Goal: Task Accomplishment & Management: Use online tool/utility

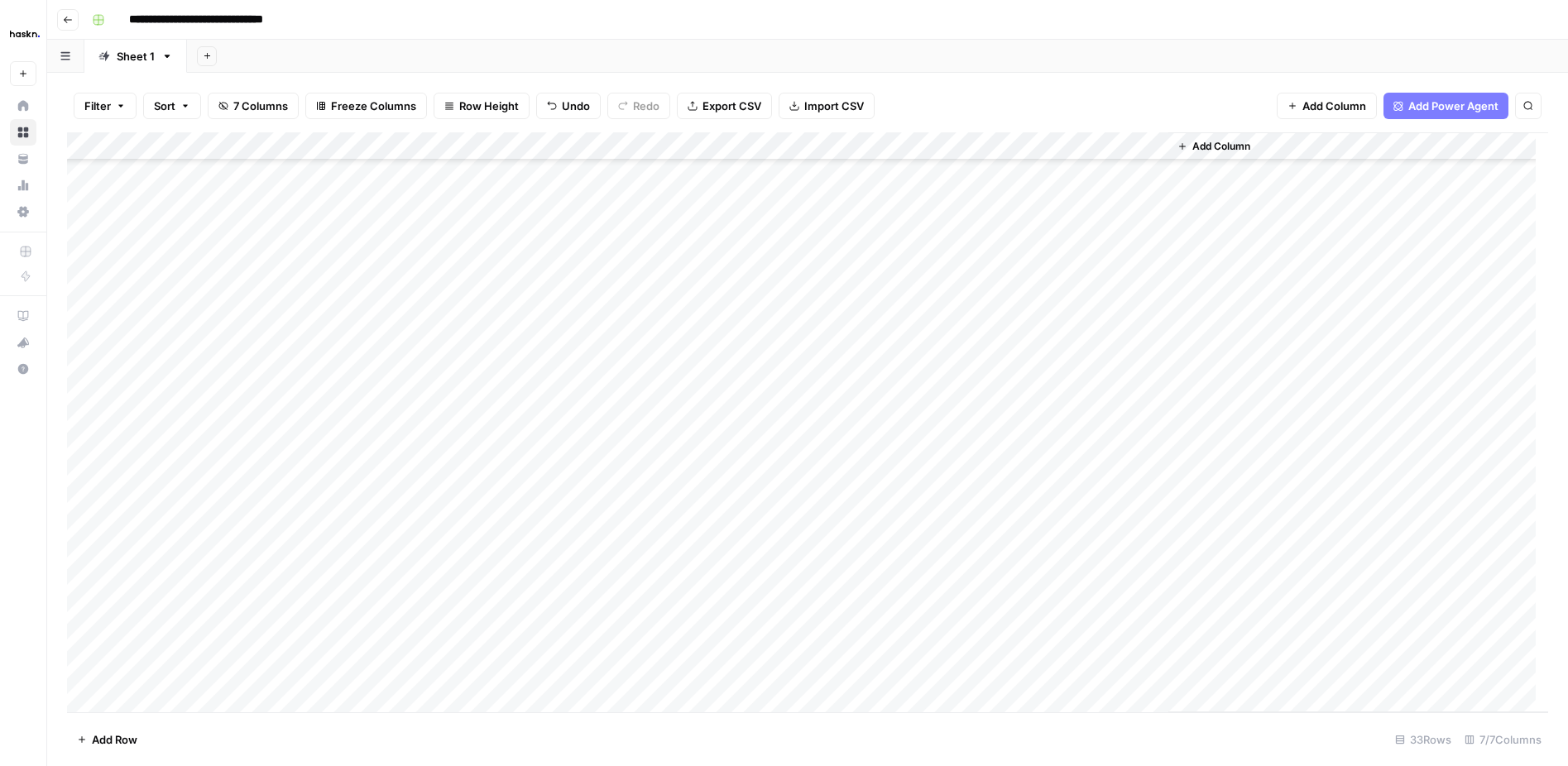
scroll to position [381, 0]
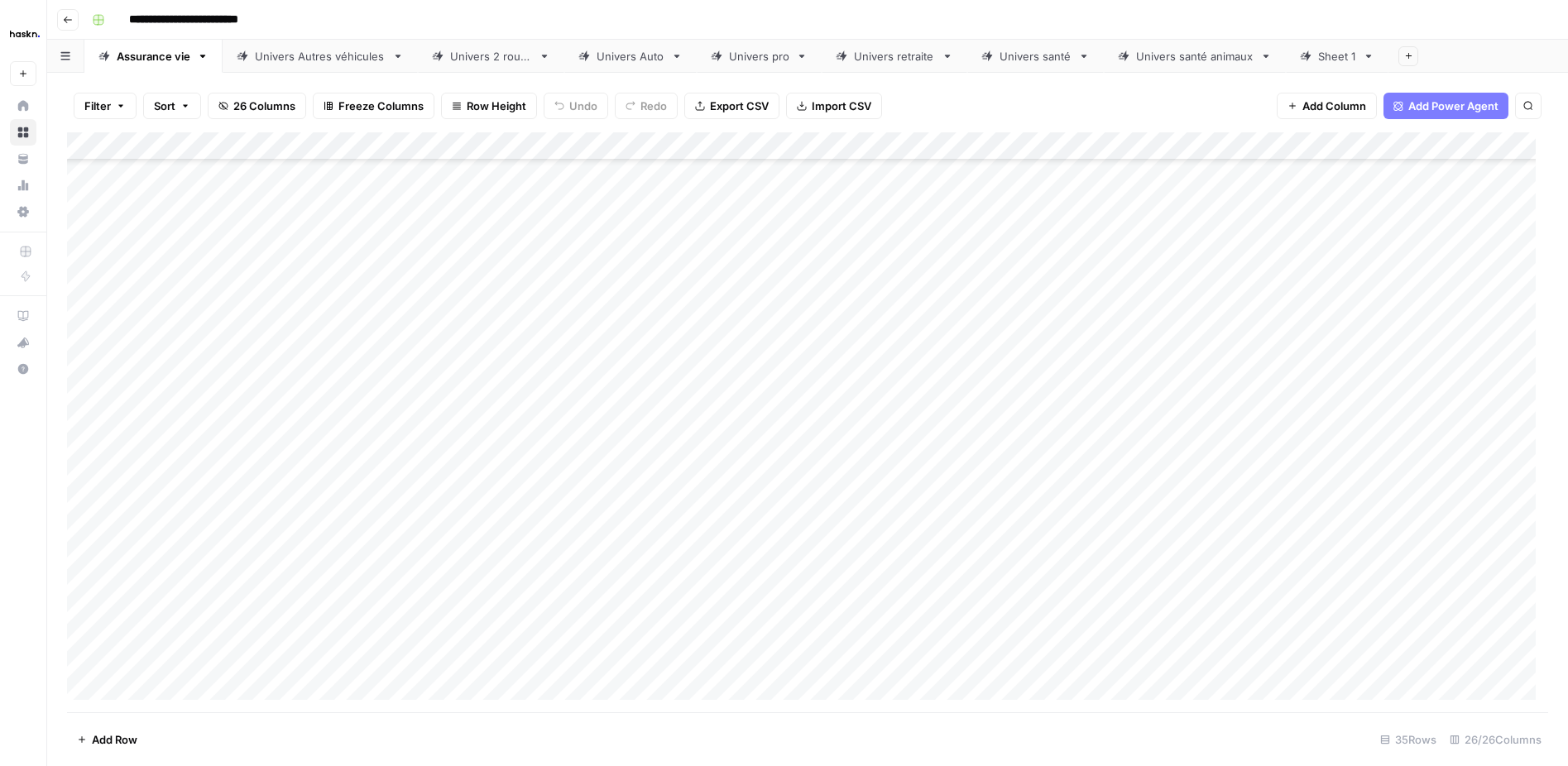
scroll to position [471, 0]
click at [1209, 63] on div "Univers santé animaux" at bounding box center [1195, 56] width 117 height 16
click at [1028, 60] on div "Univers santé" at bounding box center [1036, 56] width 72 height 16
click at [881, 57] on div "Univers retraite" at bounding box center [894, 56] width 81 height 16
click at [144, 601] on div "Add Column" at bounding box center [807, 370] width 1481 height 477
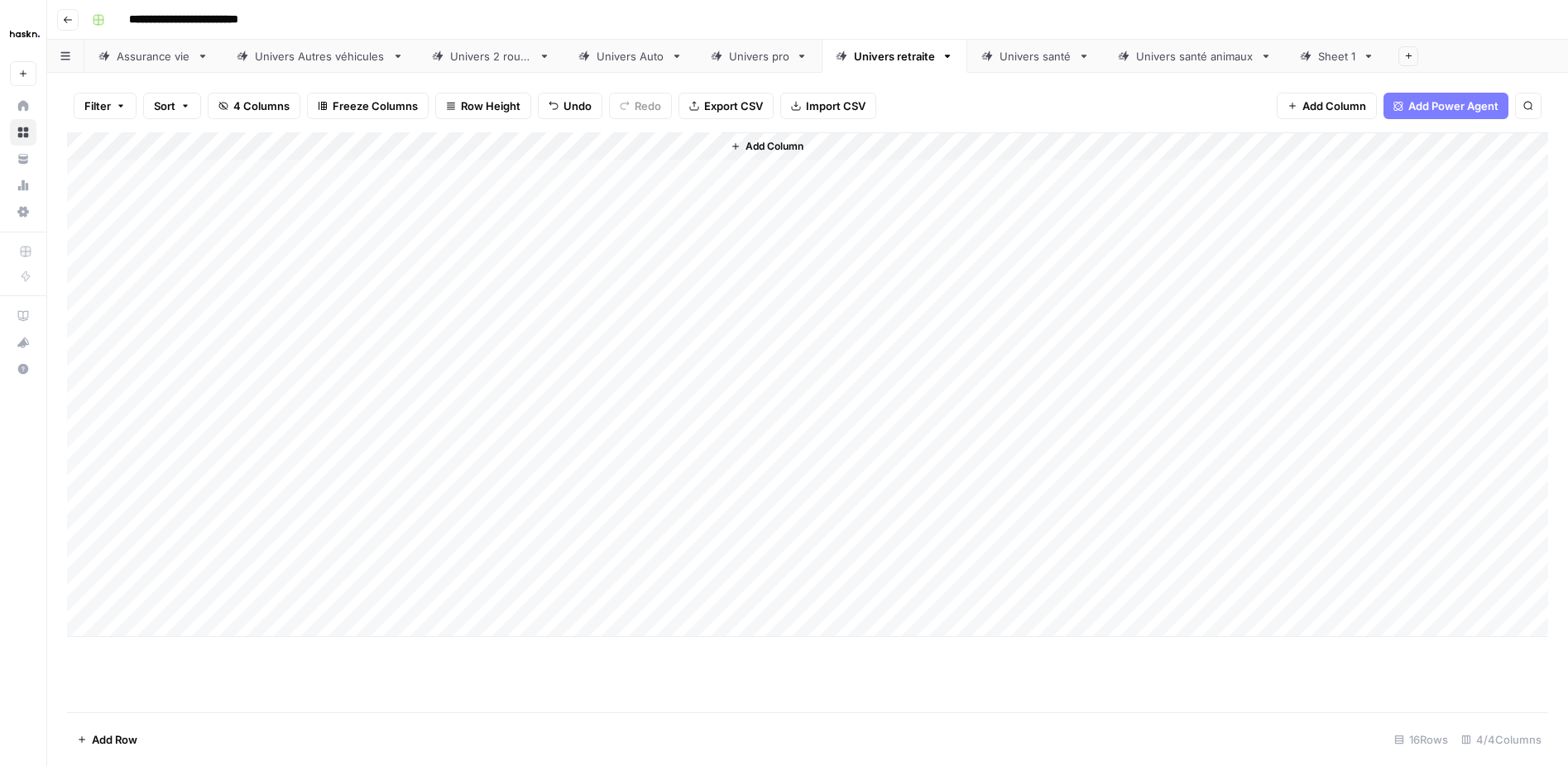
click at [160, 624] on div "Add Column" at bounding box center [807, 385] width 1481 height 505
click at [166, 659] on div "Add Column" at bounding box center [807, 398] width 1481 height 533
click at [193, 596] on div "Add Column" at bounding box center [807, 413] width 1481 height 561
click at [311, 657] on div "Add Column" at bounding box center [807, 413] width 1481 height 561
click at [186, 600] on div "Add Column" at bounding box center [807, 413] width 1481 height 561
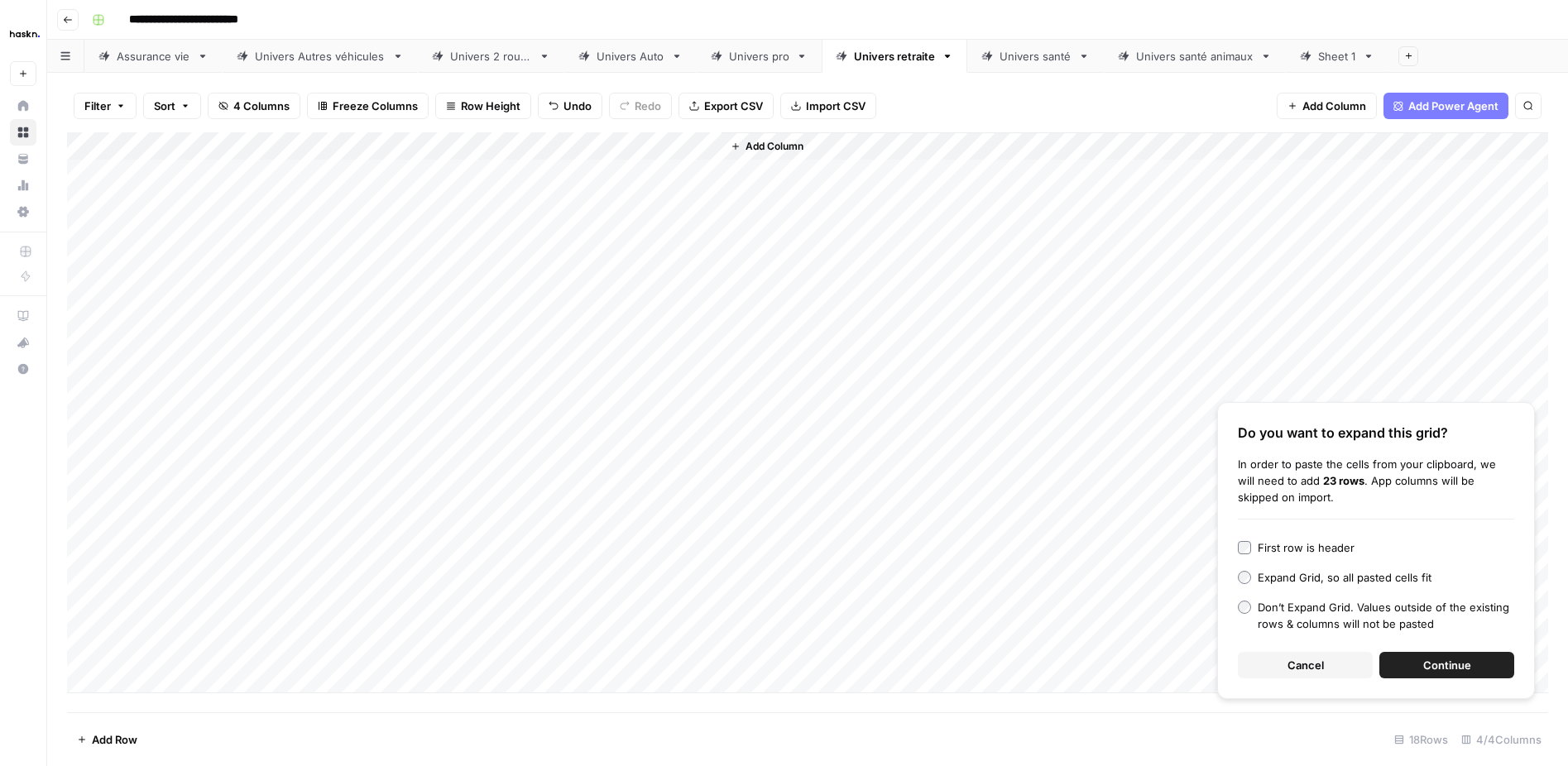
click at [1402, 662] on button "Continue" at bounding box center [1447, 664] width 135 height 26
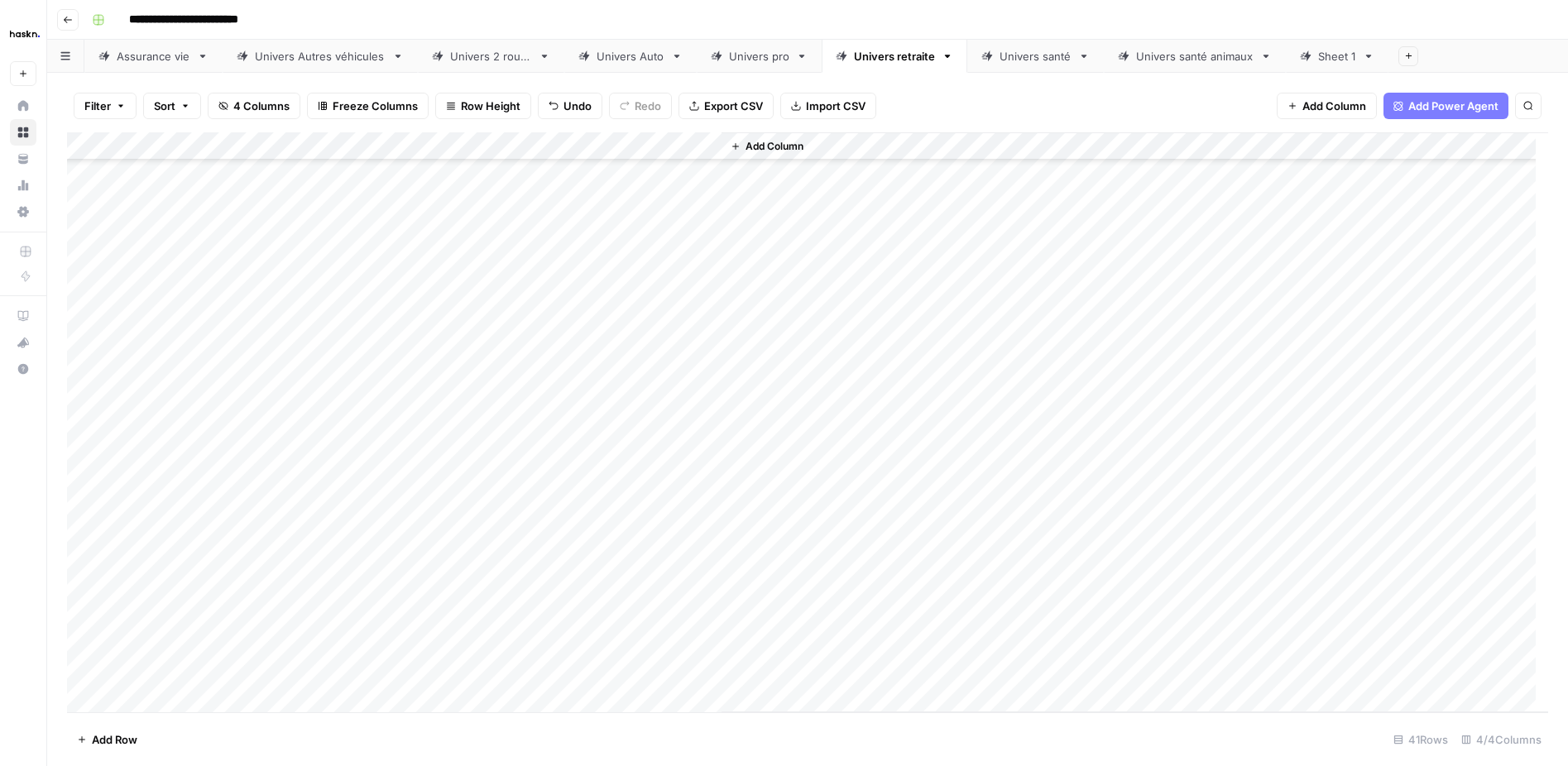
scroll to position [296, 0]
click at [486, 287] on div "Add Column" at bounding box center [807, 422] width 1481 height 579
drag, startPoint x: 644, startPoint y: 297, endPoint x: 641, endPoint y: 318, distance: 21.2
click at [646, 298] on div "Add Column" at bounding box center [807, 422] width 1481 height 579
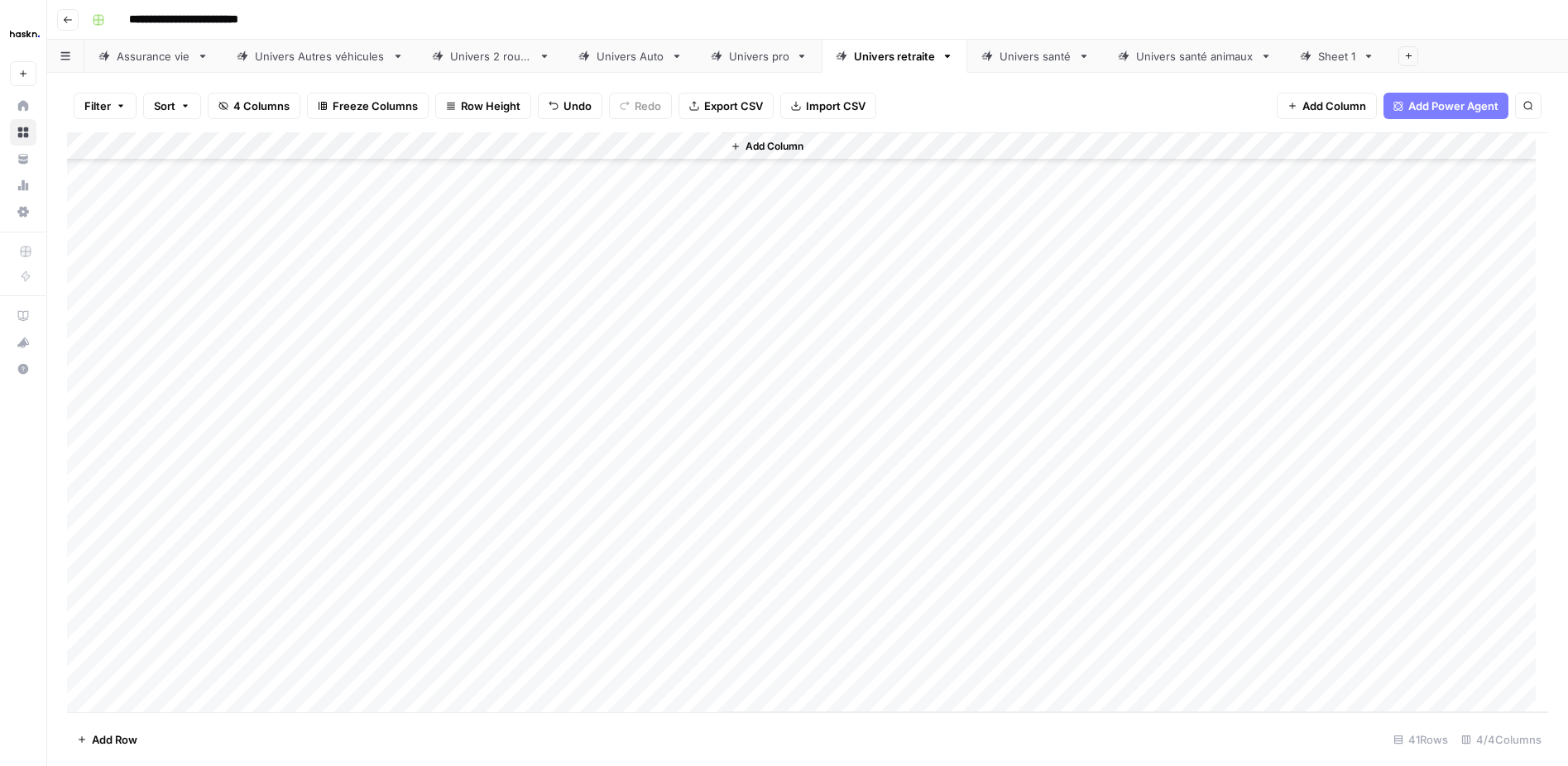
click at [641, 322] on div "Add Column" at bounding box center [807, 422] width 1481 height 579
click at [648, 348] on div "Add Column" at bounding box center [807, 422] width 1481 height 579
click at [648, 382] on div "Add Column" at bounding box center [807, 422] width 1481 height 579
click at [651, 415] on div "Add Column" at bounding box center [807, 422] width 1481 height 579
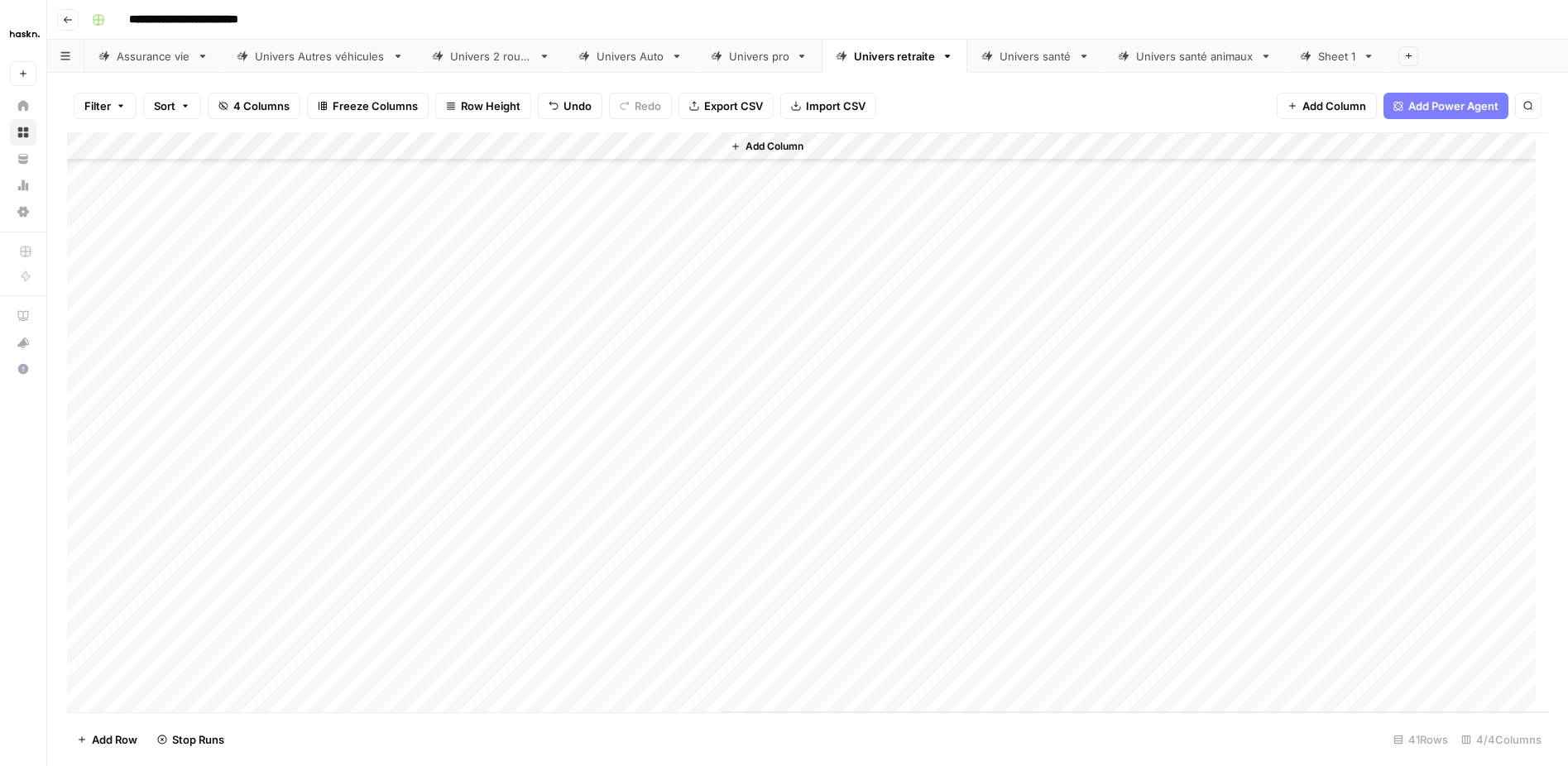
click at [659, 455] on div "Add Column" at bounding box center [807, 422] width 1481 height 579
click at [655, 436] on div "Add Column" at bounding box center [807, 422] width 1481 height 579
click at [634, 458] on div "Add Column" at bounding box center [807, 422] width 1481 height 579
click at [650, 495] on div "Add Column" at bounding box center [807, 422] width 1481 height 579
click at [641, 515] on div "Add Column" at bounding box center [807, 422] width 1481 height 579
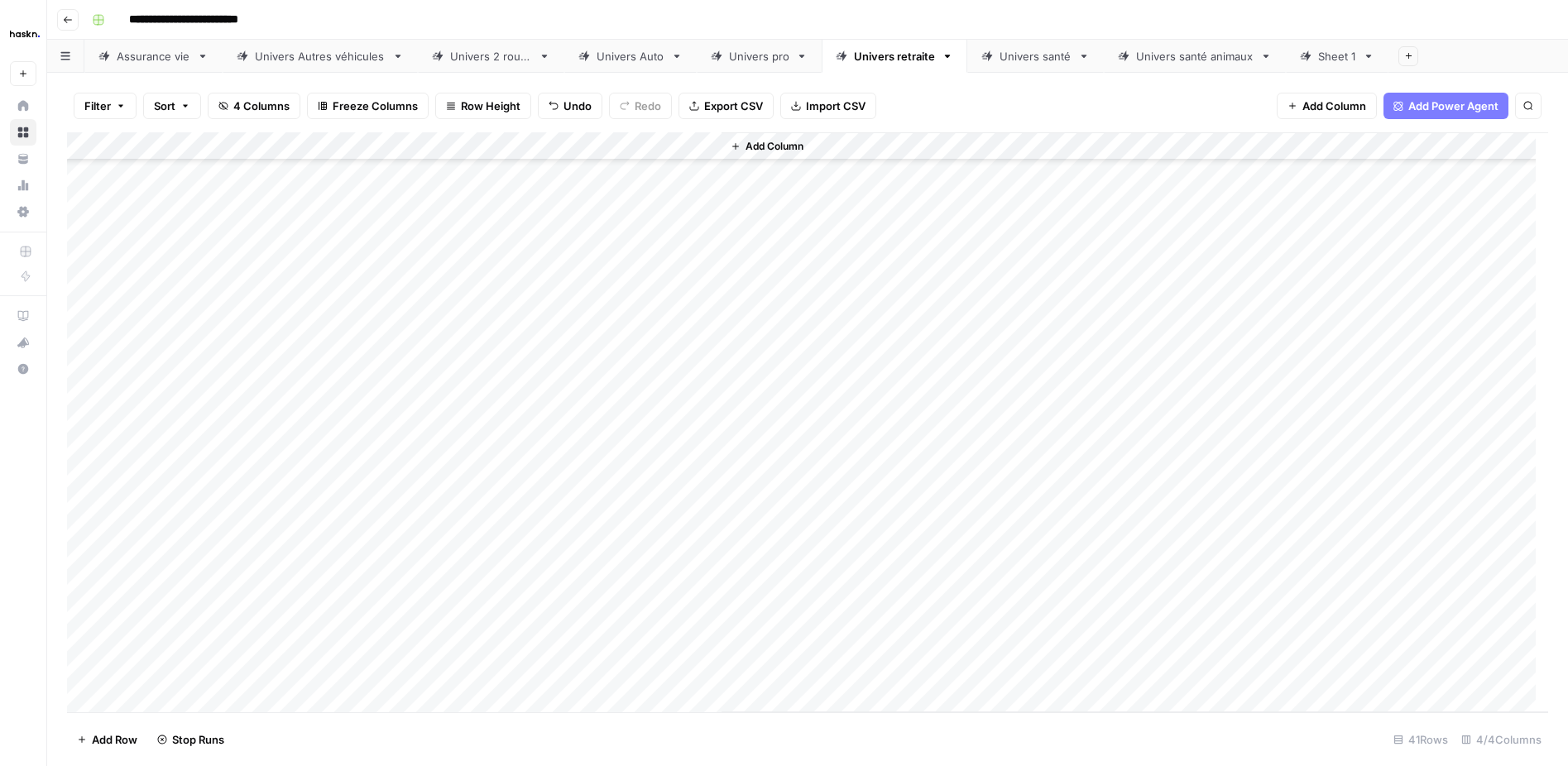
click at [646, 548] on div "Add Column" at bounding box center [807, 422] width 1481 height 579
click at [648, 543] on div "Add Column" at bounding box center [807, 422] width 1481 height 579
click at [648, 586] on div "Add Column" at bounding box center [807, 422] width 1481 height 579
click at [654, 612] on div "Add Column" at bounding box center [807, 422] width 1481 height 579
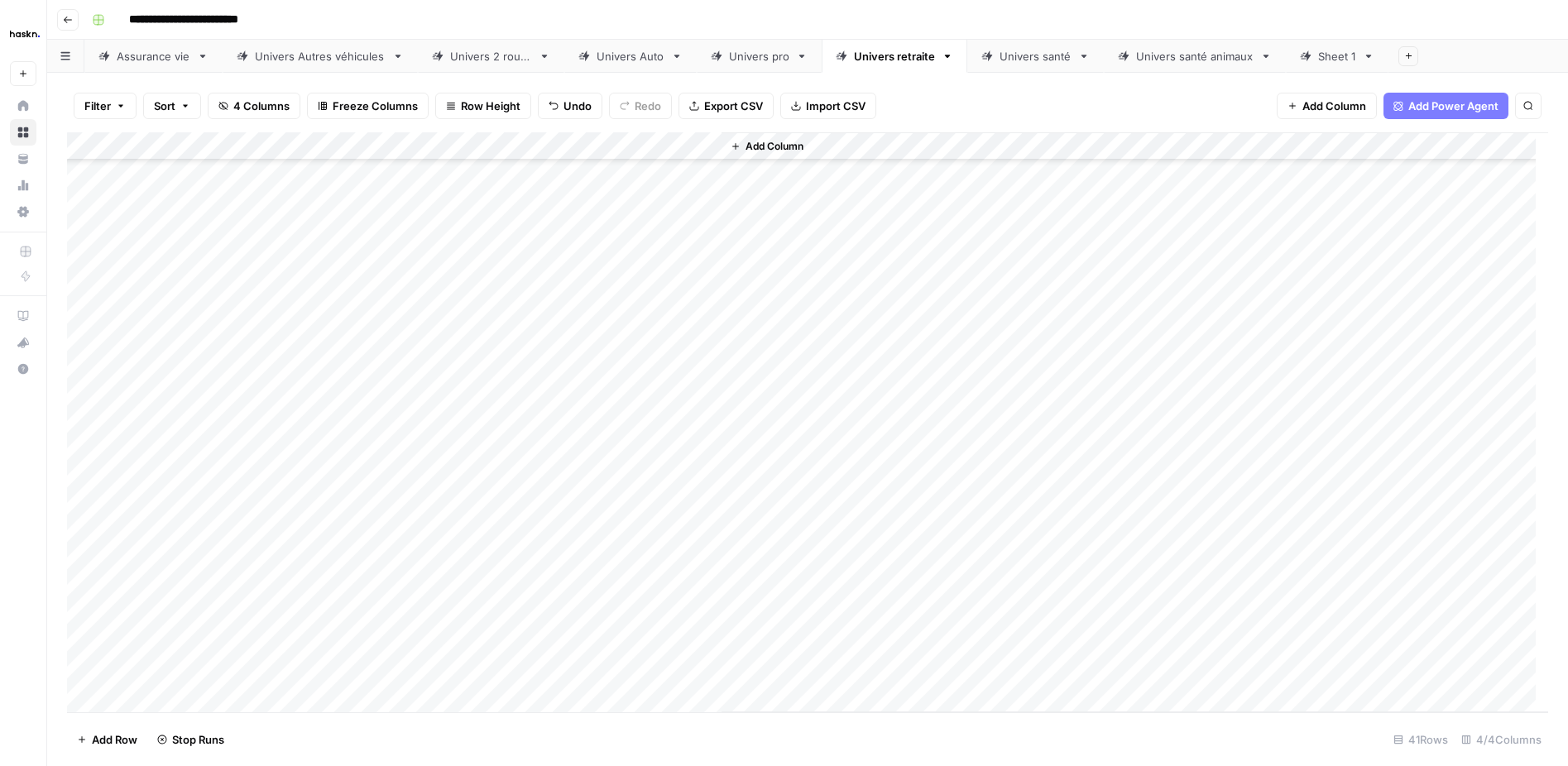
click at [650, 634] on div "Add Column" at bounding box center [807, 422] width 1481 height 579
click at [649, 555] on div "Add Column" at bounding box center [807, 422] width 1481 height 579
click at [646, 580] on div "Add Column" at bounding box center [807, 422] width 1481 height 579
click at [632, 602] on div "Add Column" at bounding box center [807, 422] width 1481 height 579
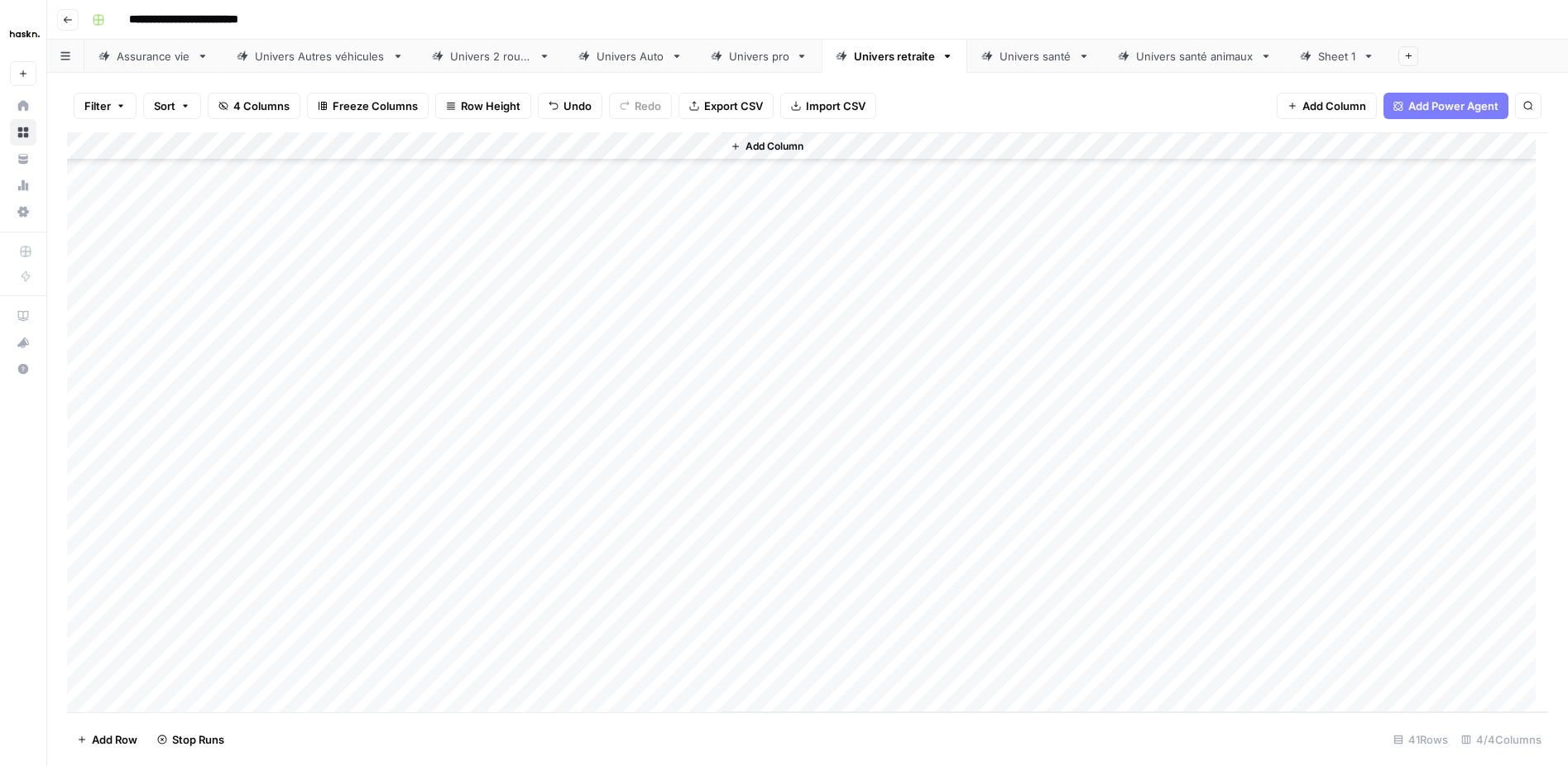
click at [633, 644] on div "Add Column" at bounding box center [807, 422] width 1481 height 579
click at [631, 674] on div "Add Column" at bounding box center [807, 422] width 1481 height 579
click at [648, 612] on div "Add Column" at bounding box center [807, 422] width 1481 height 579
click at [641, 495] on div "Add Column" at bounding box center [807, 422] width 1481 height 579
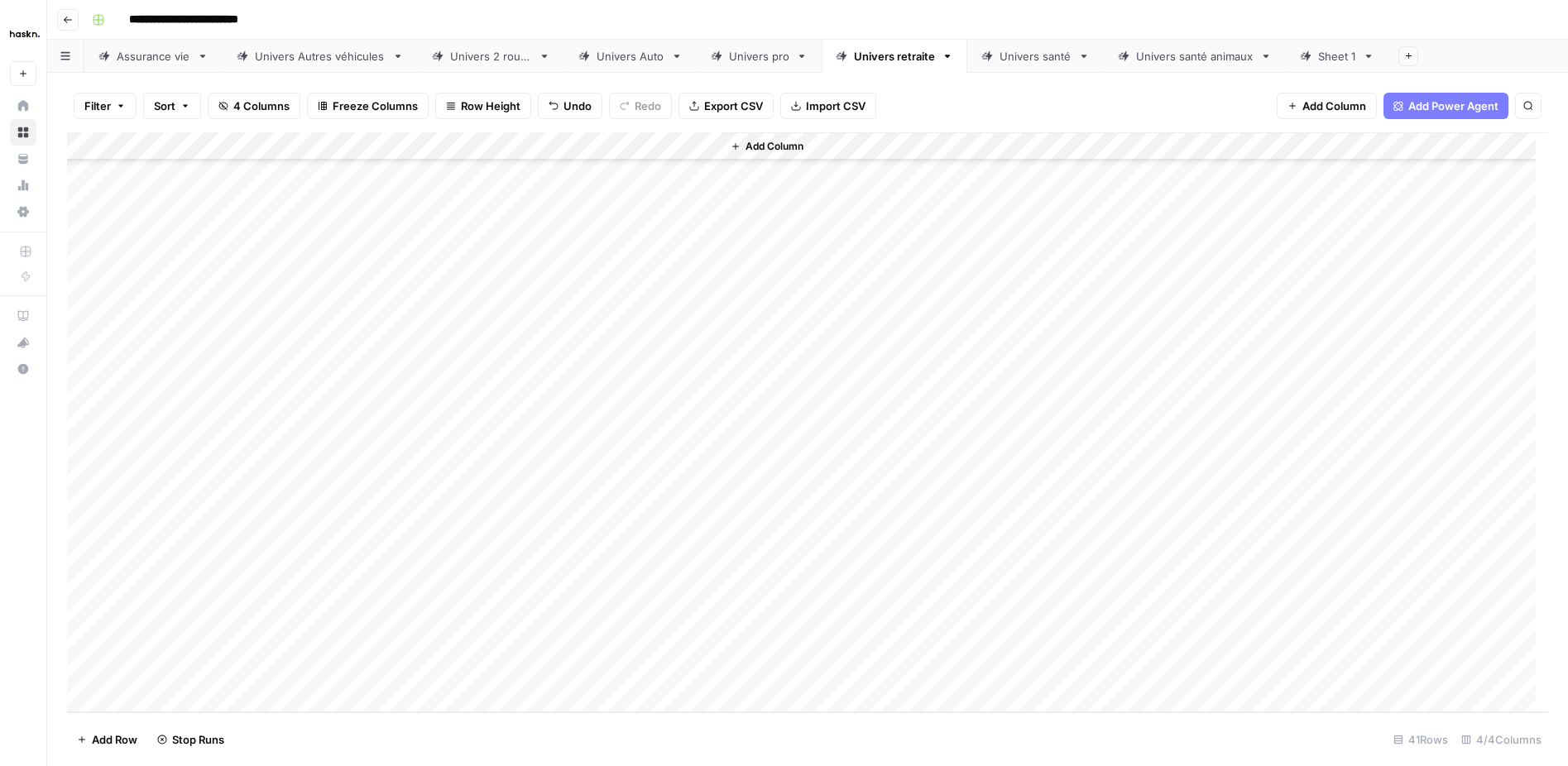
click at [631, 530] on div "Add Column" at bounding box center [807, 422] width 1481 height 579
click at [628, 551] on div "Add Column" at bounding box center [807, 422] width 1481 height 579
click at [644, 578] on div "Add Column" at bounding box center [807, 422] width 1481 height 579
click at [646, 616] on div "Add Column" at bounding box center [807, 422] width 1481 height 579
click at [637, 638] on div "Add Column" at bounding box center [807, 422] width 1481 height 579
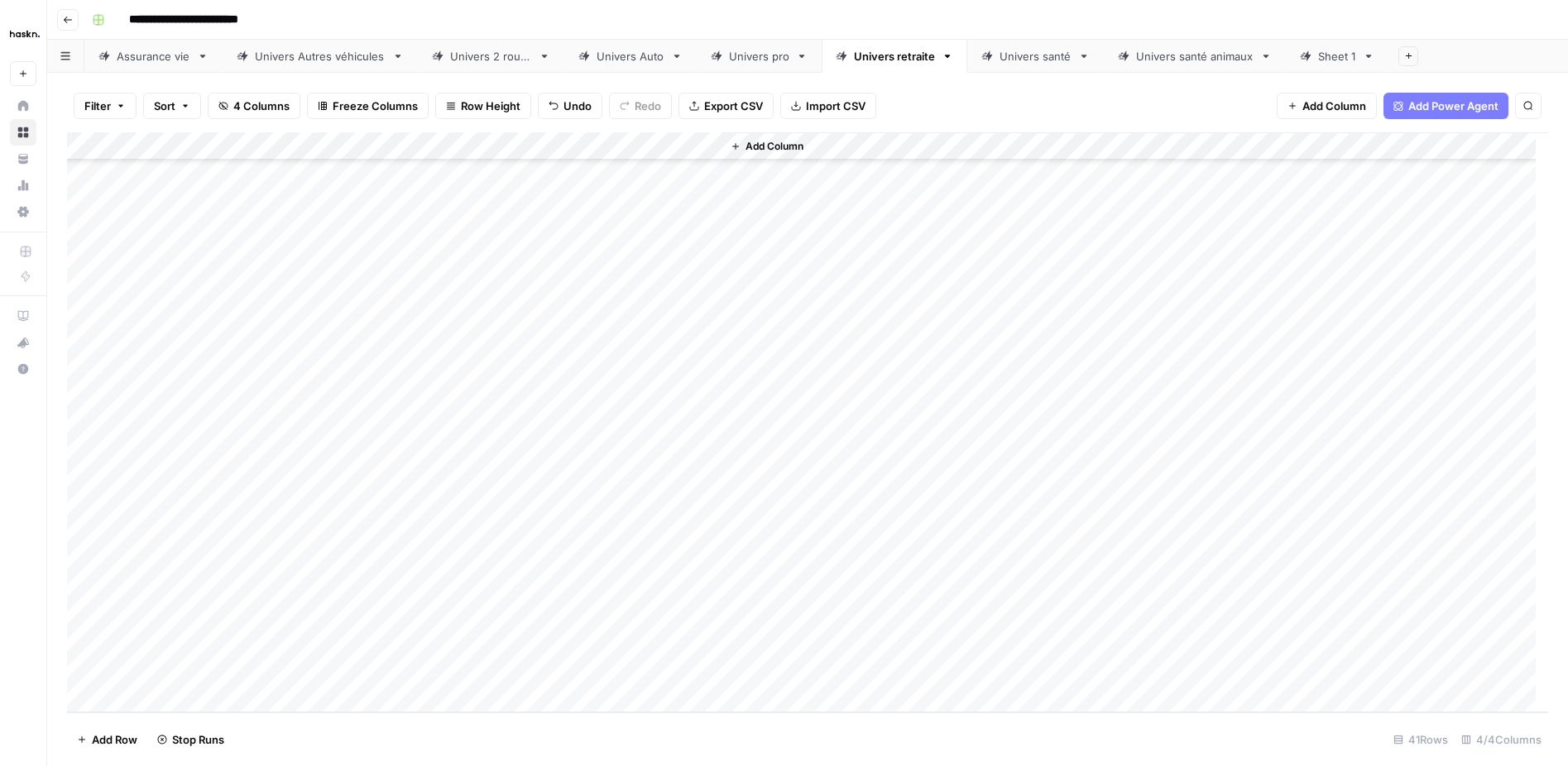
click at [628, 662] on div "Add Column" at bounding box center [807, 422] width 1481 height 579
click at [636, 668] on div "Add Column" at bounding box center [807, 422] width 1481 height 579
click at [700, 165] on div "Add Column" at bounding box center [807, 422] width 1481 height 579
click at [683, 145] on div "Add Column" at bounding box center [807, 422] width 1481 height 579
click at [918, 345] on div "Add Column" at bounding box center [1134, 422] width 827 height 579
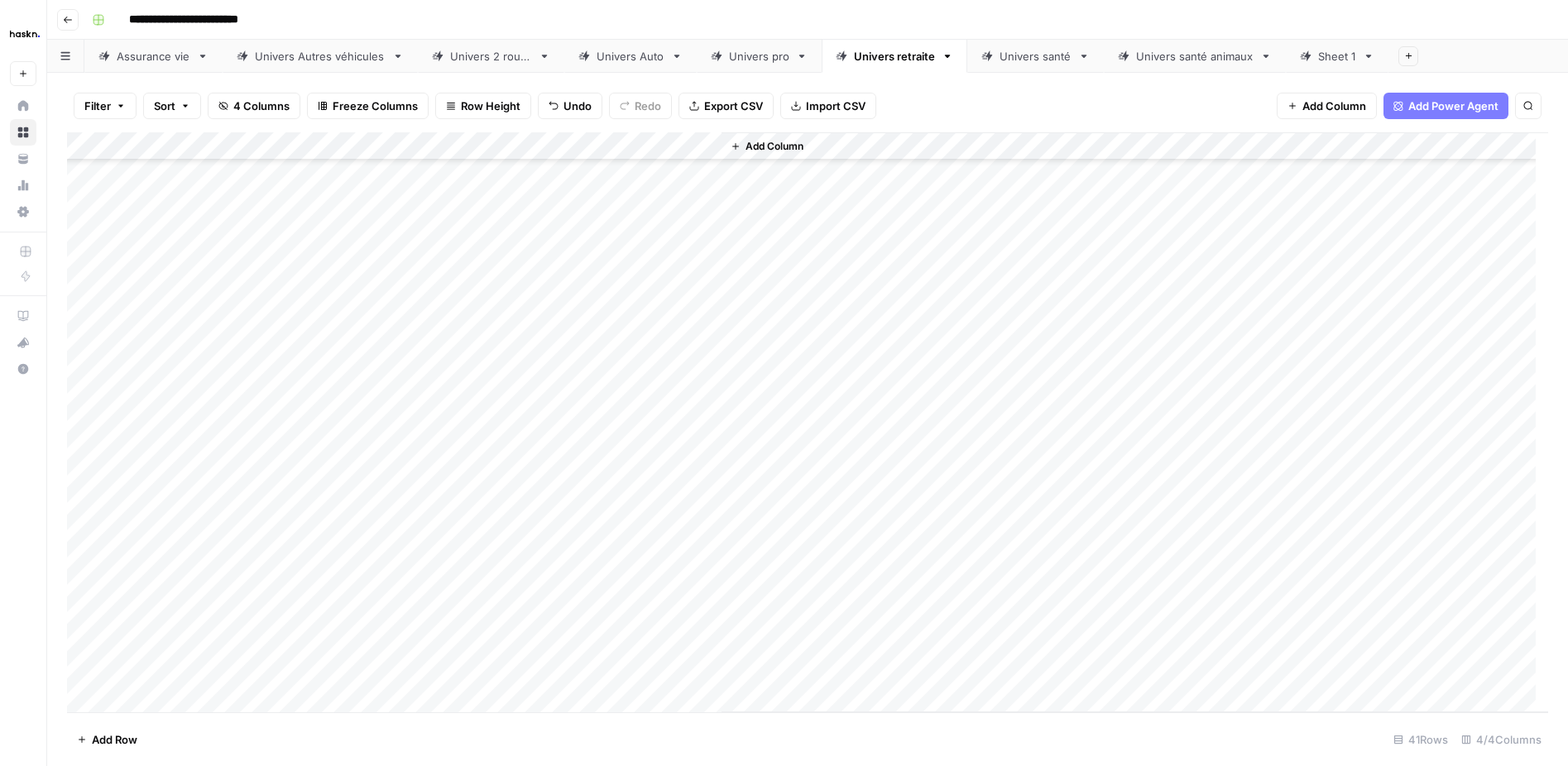
scroll to position [506, 0]
click at [703, 285] on div "Add Column" at bounding box center [807, 422] width 1481 height 579
click at [212, 308] on div "Add Column" at bounding box center [807, 422] width 1481 height 579
drag, startPoint x: 709, startPoint y: 316, endPoint x: 705, endPoint y: 333, distance: 17.5
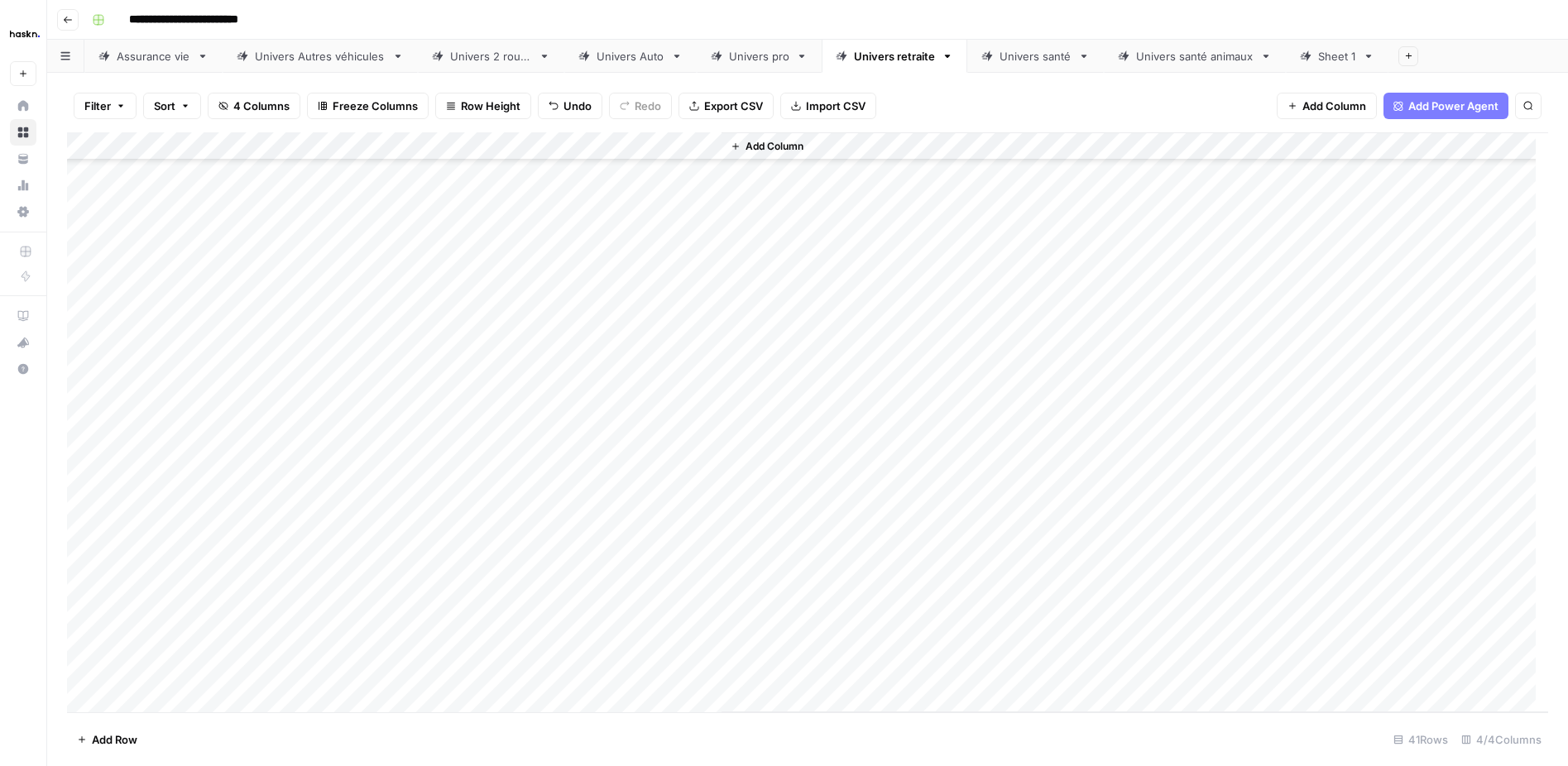
click at [709, 316] on div "Add Column" at bounding box center [807, 422] width 1481 height 579
click at [703, 340] on div "Add Column" at bounding box center [807, 422] width 1481 height 579
click at [708, 365] on div "Add Column" at bounding box center [807, 422] width 1481 height 579
click at [701, 410] on div "Add Column" at bounding box center [807, 422] width 1481 height 579
click at [705, 397] on div "Add Column" at bounding box center [807, 422] width 1481 height 579
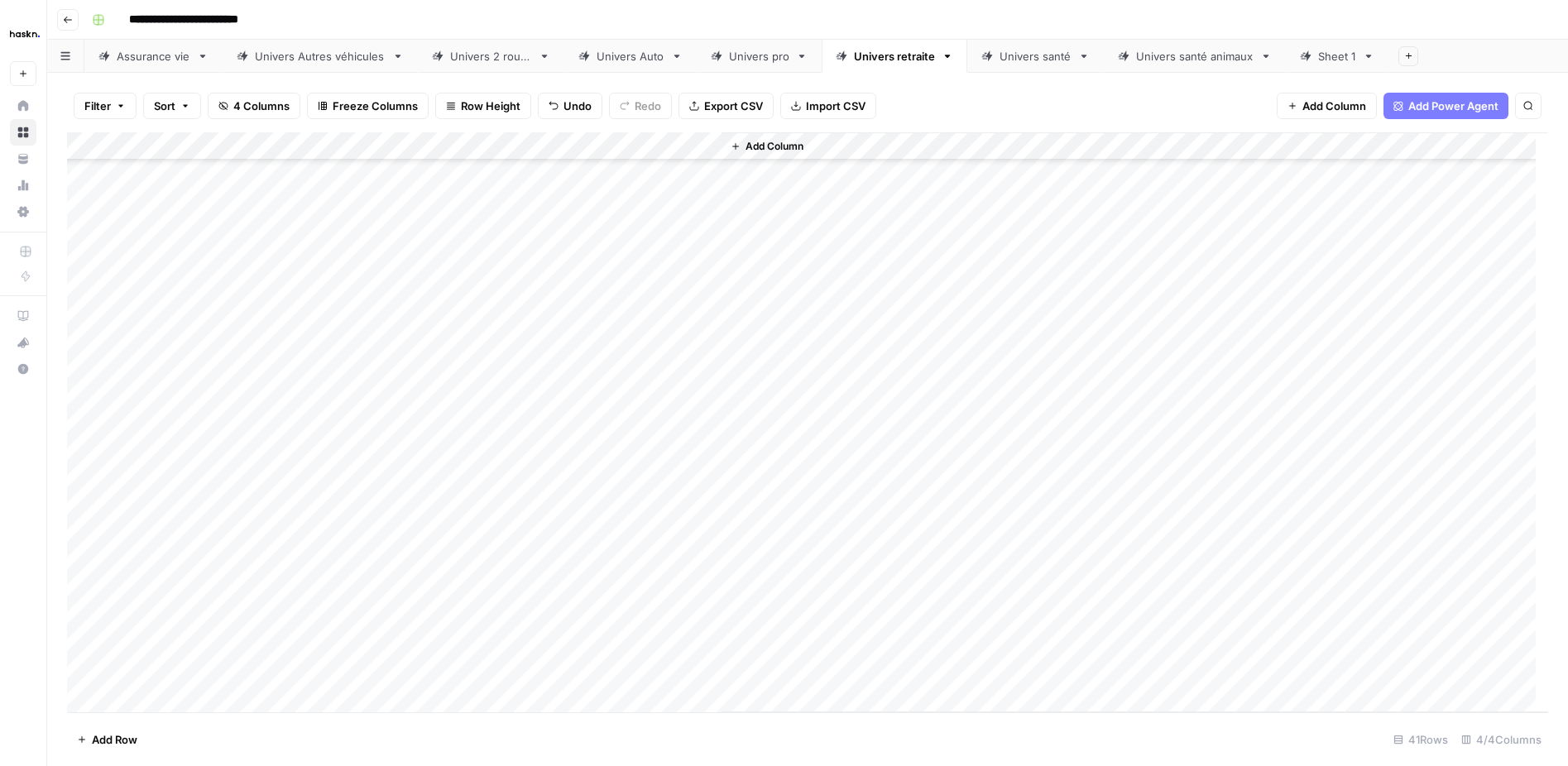
click at [704, 424] on div "Add Column" at bounding box center [807, 422] width 1481 height 579
click at [707, 446] on div "Add Column" at bounding box center [807, 422] width 1481 height 579
drag, startPoint x: 704, startPoint y: 478, endPoint x: 707, endPoint y: 506, distance: 28.2
click at [705, 478] on div "Add Column" at bounding box center [807, 422] width 1481 height 579
click at [707, 510] on div "Add Column" at bounding box center [807, 422] width 1481 height 579
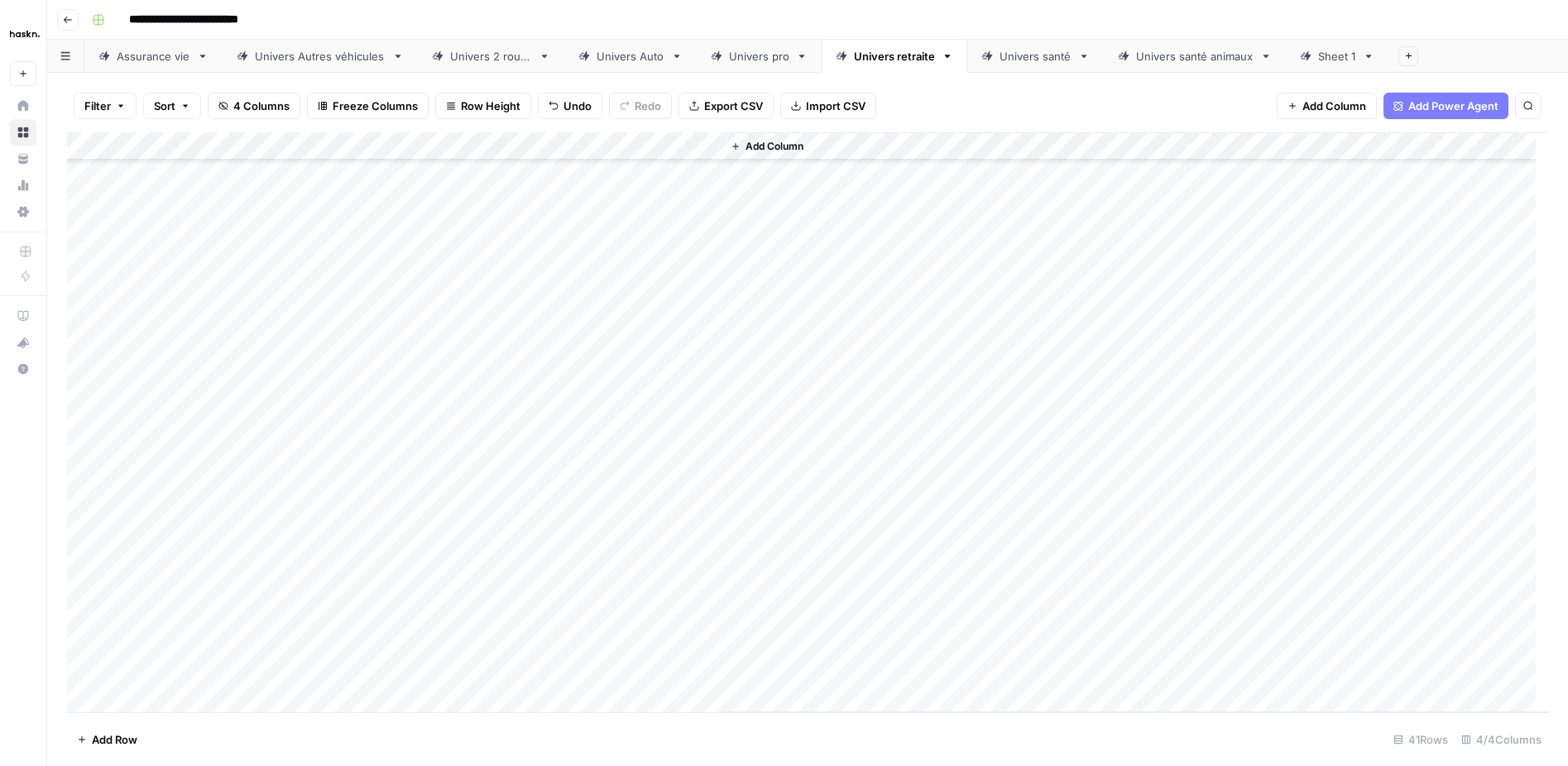
click at [707, 537] on div "Add Column" at bounding box center [807, 422] width 1481 height 579
click at [707, 571] on div "Add Column" at bounding box center [807, 422] width 1481 height 579
click at [707, 593] on div "Add Column" at bounding box center [807, 422] width 1481 height 579
click at [703, 616] on div "Add Column" at bounding box center [807, 422] width 1481 height 579
click at [705, 639] on div "Add Column" at bounding box center [807, 422] width 1481 height 579
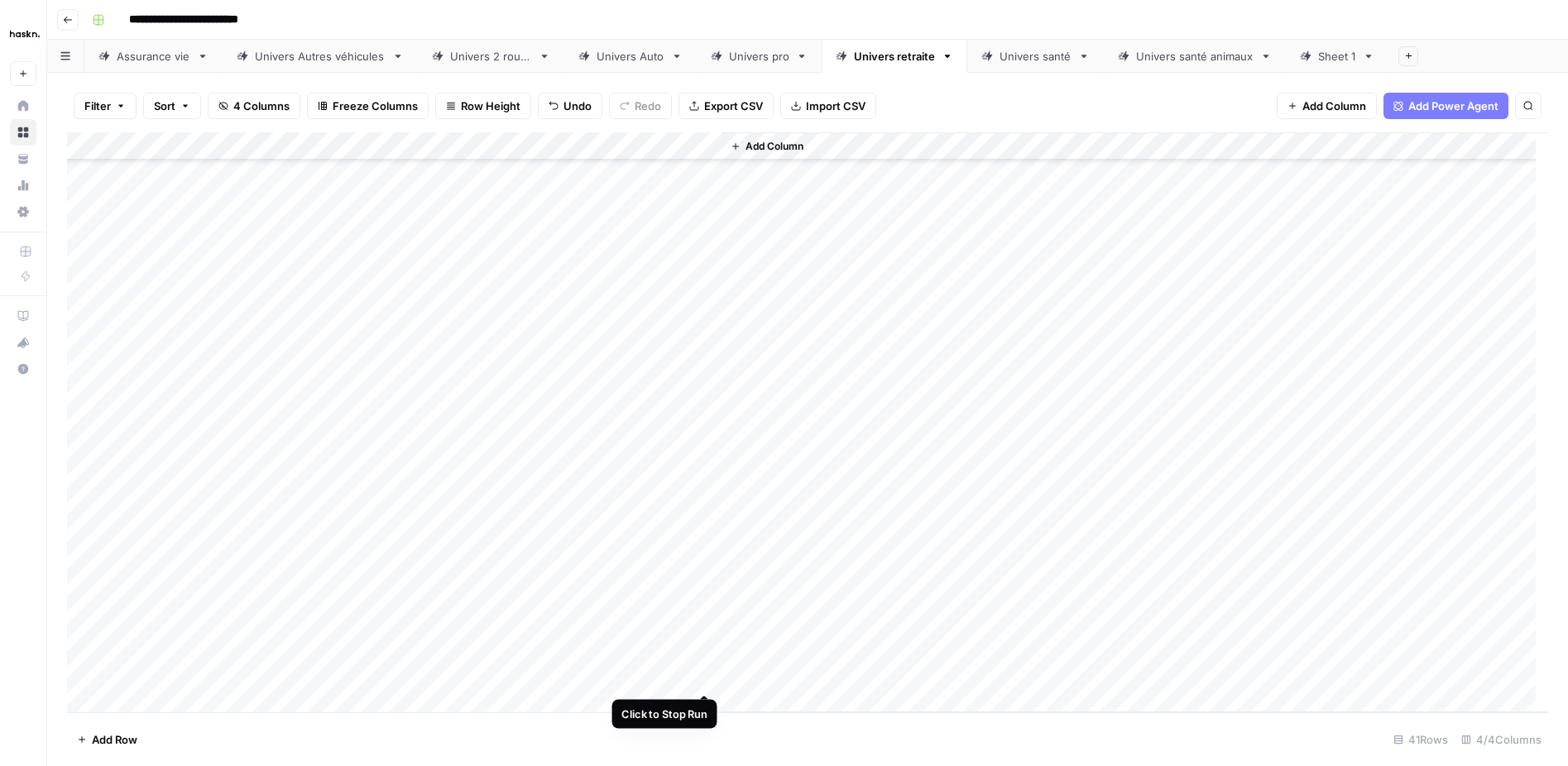
drag, startPoint x: 704, startPoint y: 670, endPoint x: 709, endPoint y: 699, distance: 29.4
click at [704, 670] on div "Add Column" at bounding box center [807, 422] width 1481 height 579
click at [710, 699] on div "Add Column" at bounding box center [807, 422] width 1481 height 579
drag, startPoint x: 702, startPoint y: 331, endPoint x: 703, endPoint y: 341, distance: 10.0
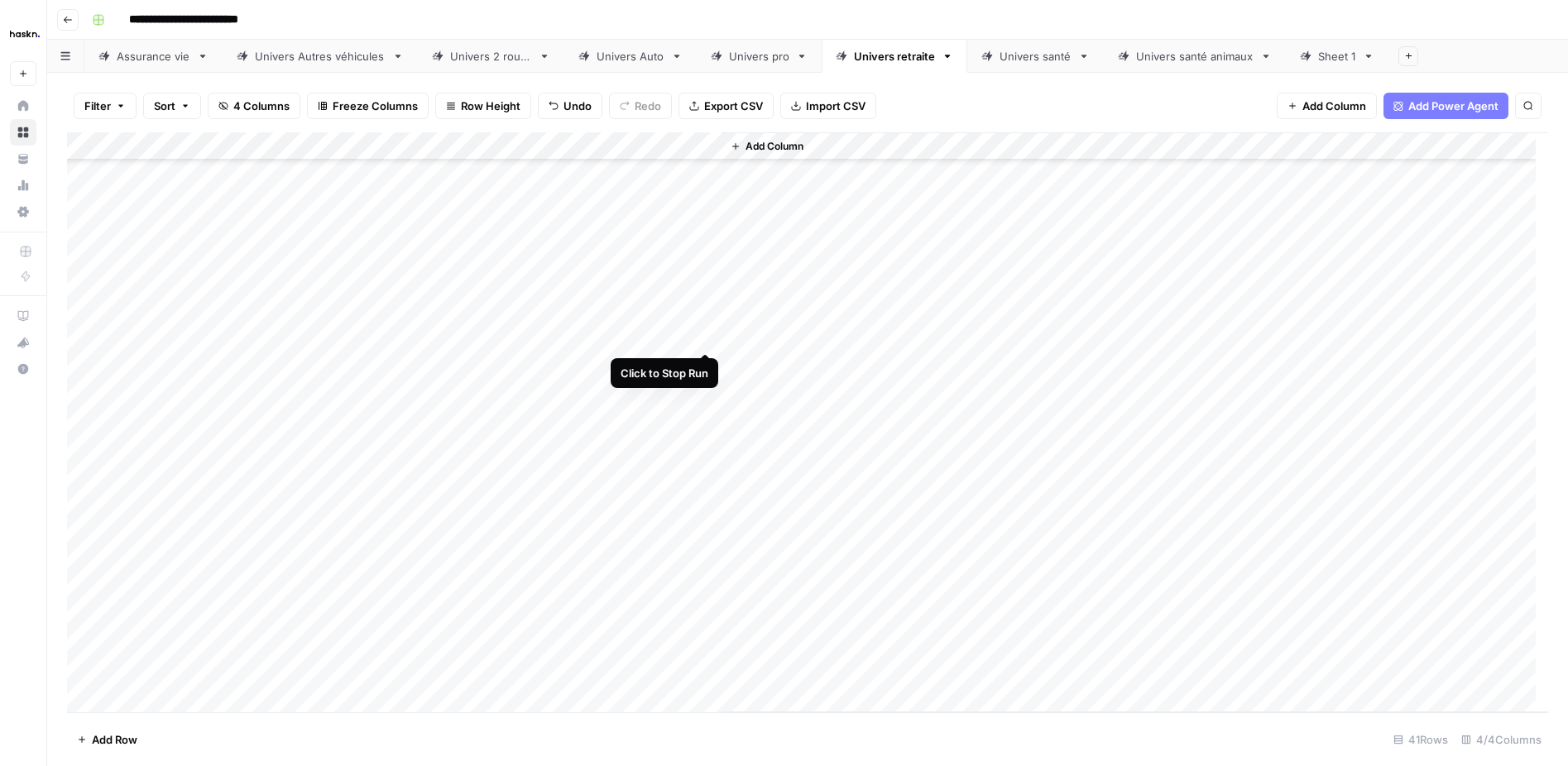
click at [702, 331] on div "Add Column" at bounding box center [807, 422] width 1481 height 579
click at [705, 418] on div "Add Column" at bounding box center [807, 422] width 1481 height 579
click at [708, 448] on div "Add Column" at bounding box center [807, 422] width 1481 height 579
click at [701, 470] on div "Add Column" at bounding box center [807, 422] width 1481 height 579
click at [699, 499] on div "Add Column" at bounding box center [807, 422] width 1481 height 579
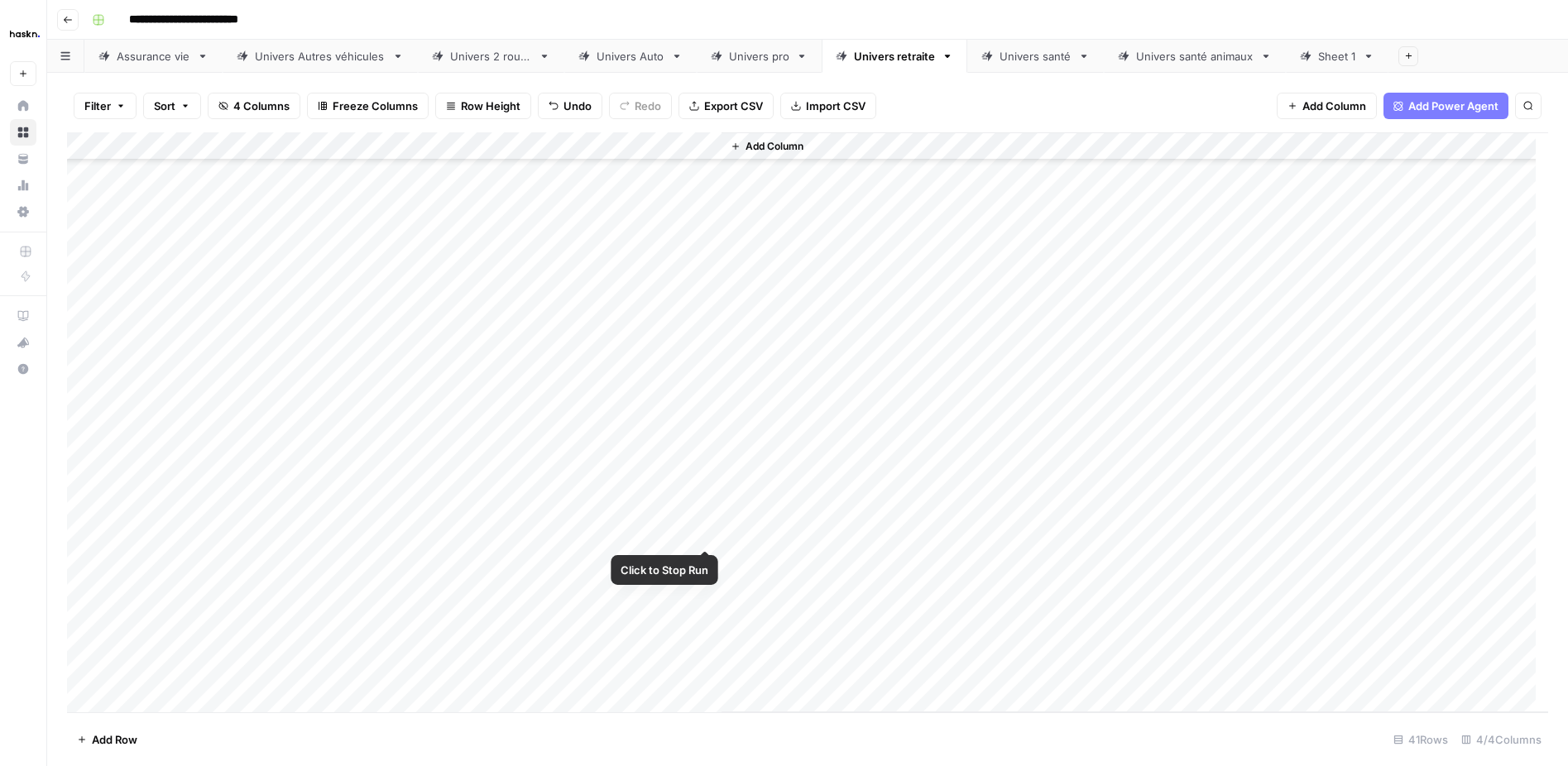
scroll to position [599, 0]
click at [701, 534] on div "Add Column" at bounding box center [807, 422] width 1481 height 579
click at [704, 471] on div "Add Column" at bounding box center [807, 422] width 1481 height 579
click at [708, 551] on div "Add Column" at bounding box center [807, 422] width 1481 height 579
click at [705, 586] on div "Add Column" at bounding box center [807, 422] width 1481 height 579
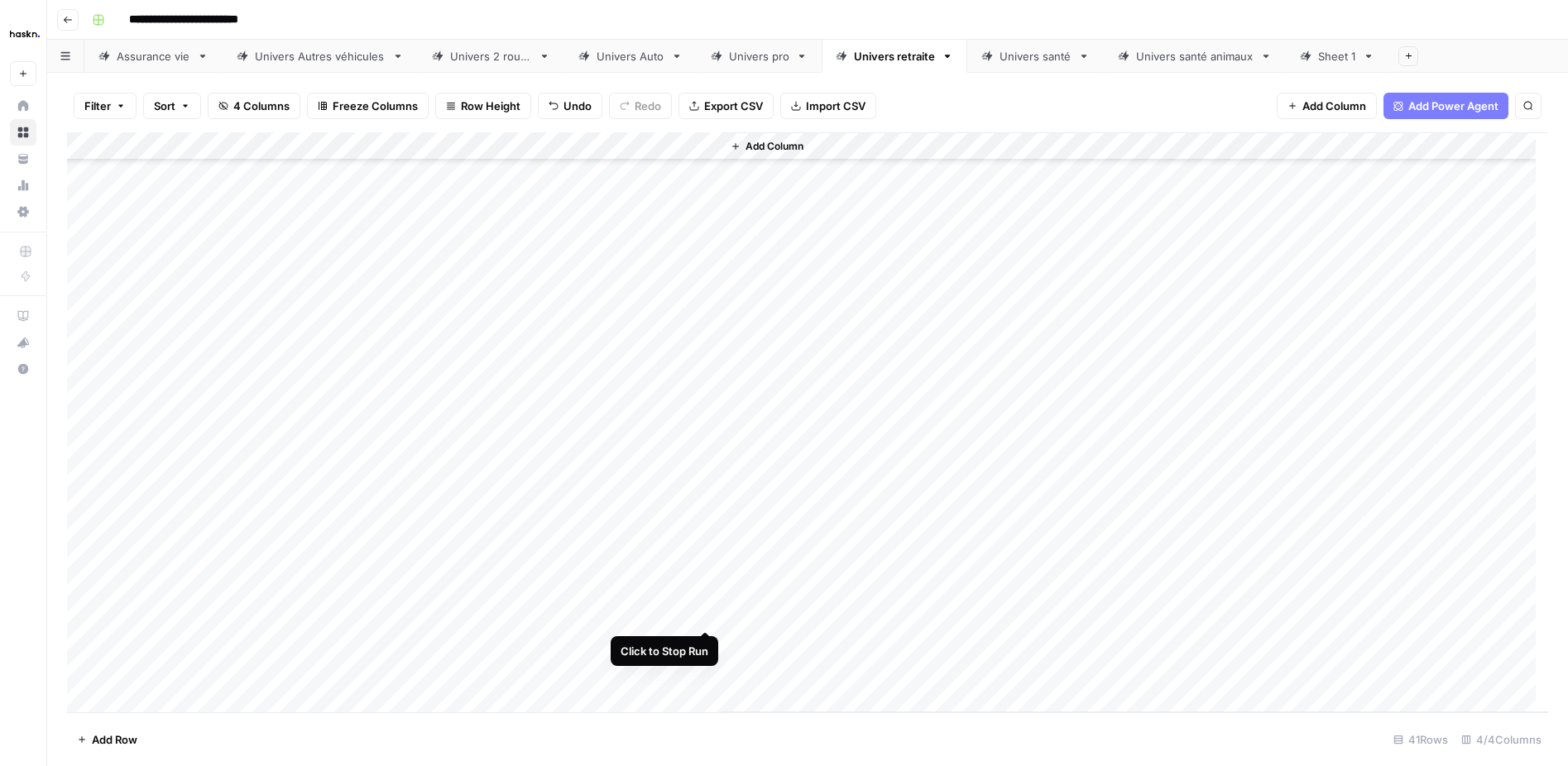
drag, startPoint x: 706, startPoint y: 610, endPoint x: 701, endPoint y: 659, distance: 49.3
click at [706, 609] on div "Add Column" at bounding box center [807, 422] width 1481 height 579
click at [701, 641] on div "Add Column" at bounding box center [807, 422] width 1481 height 579
click at [704, 662] on div "Add Column" at bounding box center [807, 422] width 1481 height 579
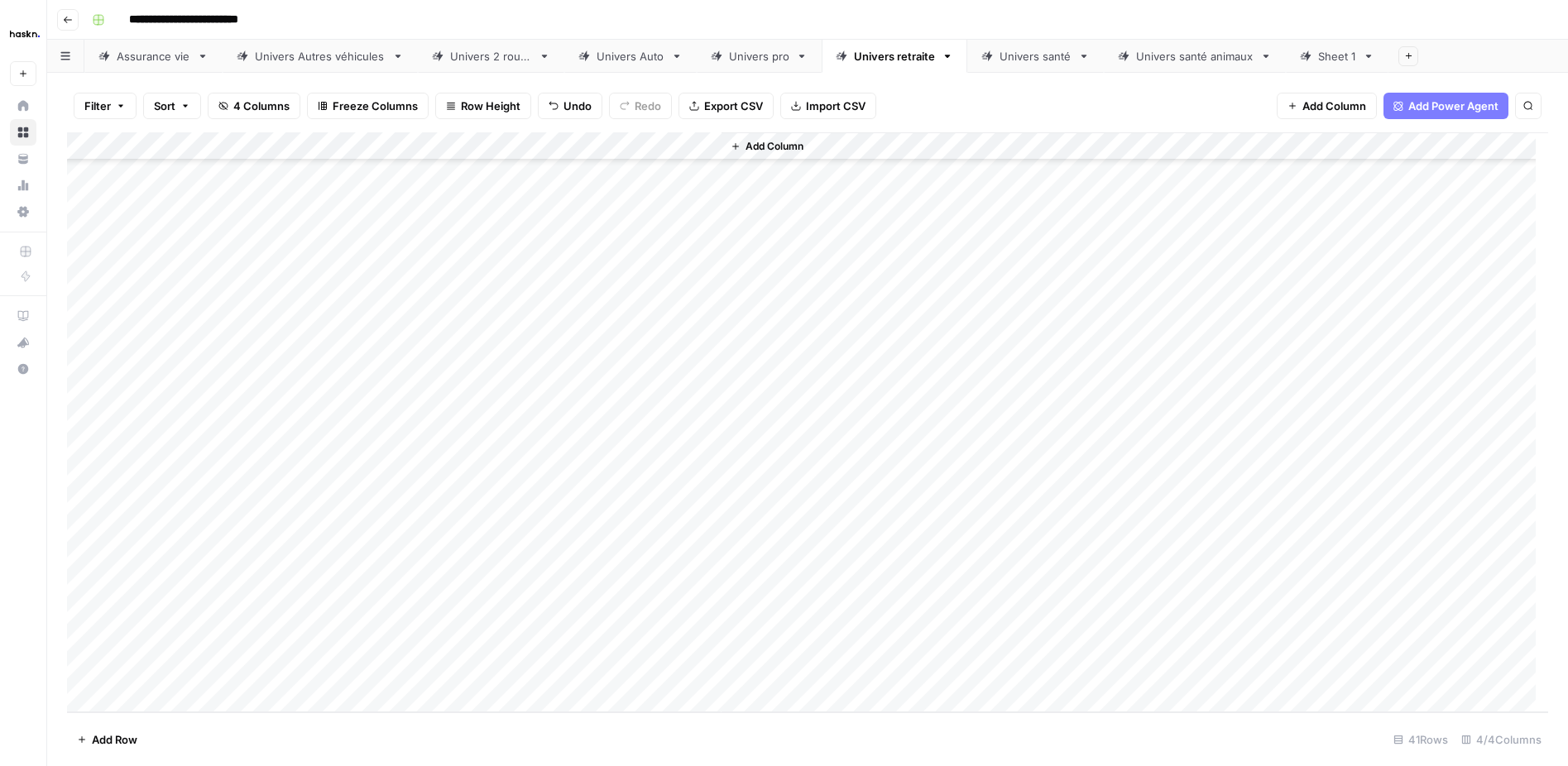
drag, startPoint x: 160, startPoint y: 201, endPoint x: 676, endPoint y: 693, distance: 713.0
click at [676, 693] on div "Add Column" at bounding box center [807, 422] width 1481 height 579
click at [215, 510] on div "Add Column" at bounding box center [807, 422] width 1481 height 579
click at [174, 602] on div "Add Column" at bounding box center [807, 422] width 1481 height 579
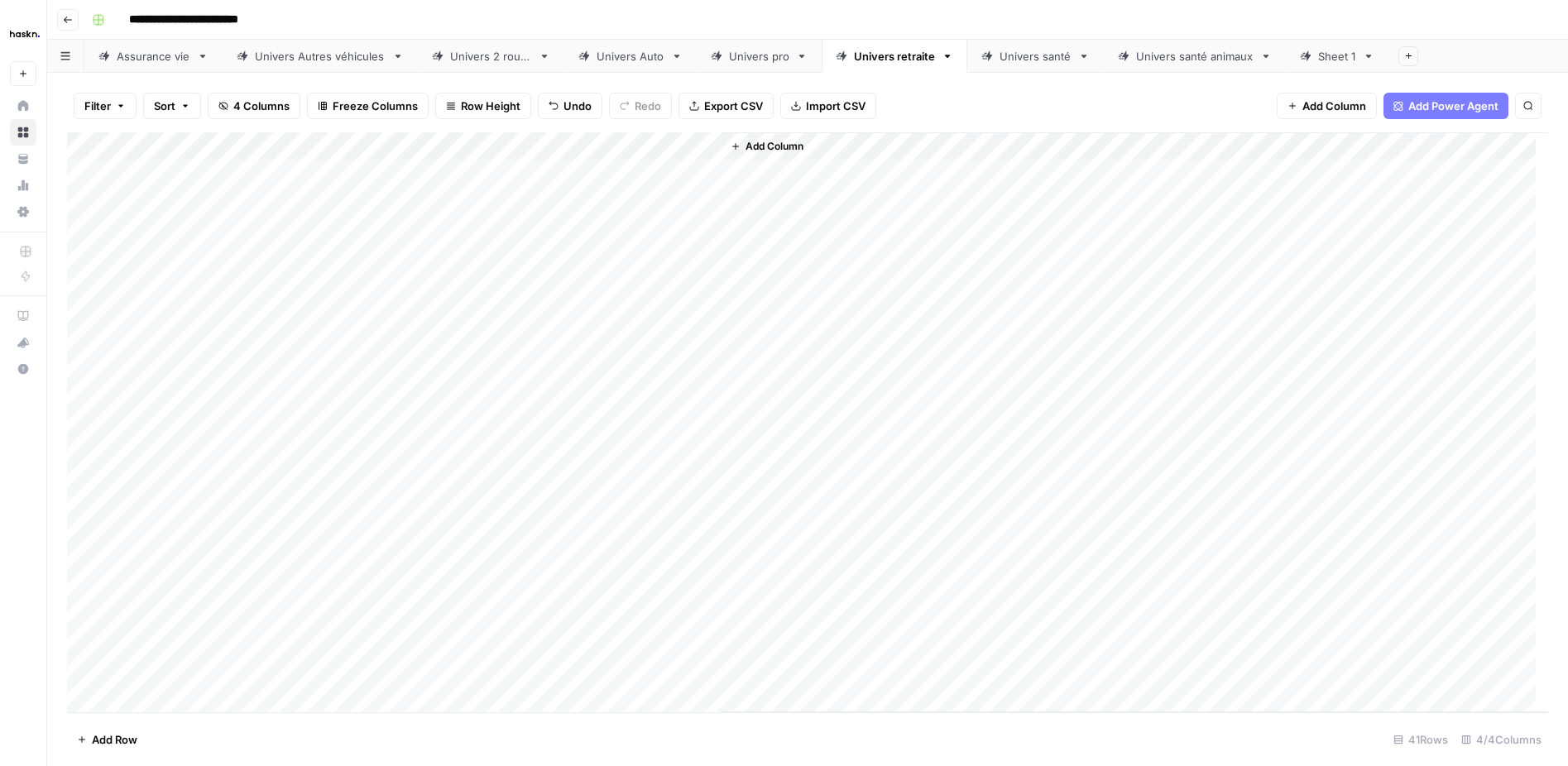
click at [463, 593] on div "Add Column" at bounding box center [807, 422] width 1481 height 579
click at [709, 252] on div "Add Column" at bounding box center [807, 422] width 1481 height 579
click at [698, 286] on div "Add Column" at bounding box center [807, 422] width 1481 height 579
drag, startPoint x: 703, startPoint y: 307, endPoint x: 704, endPoint y: 316, distance: 9.1
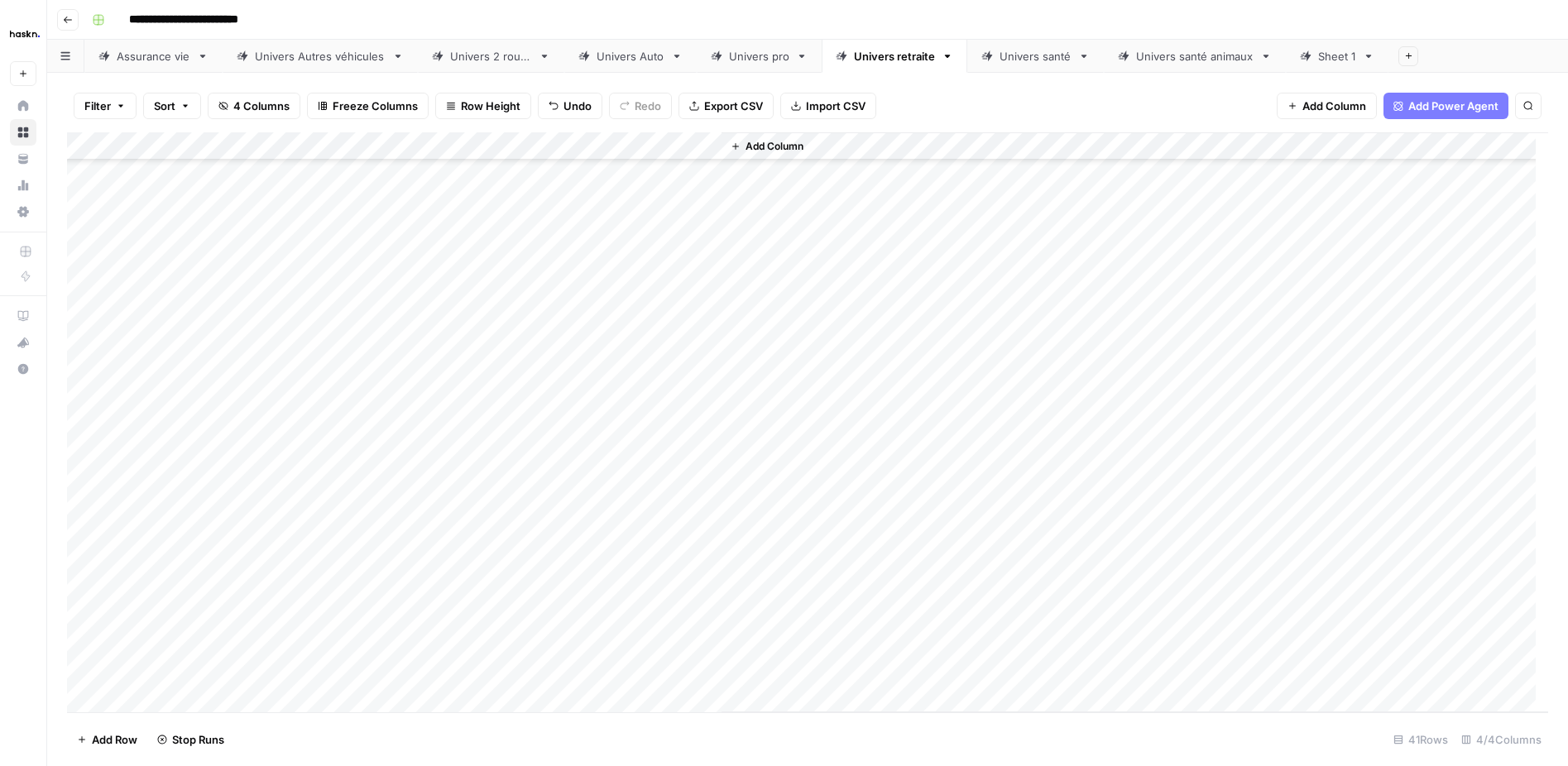
click at [704, 309] on div "Add Column" at bounding box center [807, 422] width 1481 height 579
click at [704, 340] on div "Add Column" at bounding box center [807, 422] width 1481 height 579
drag, startPoint x: 709, startPoint y: 365, endPoint x: 706, endPoint y: 387, distance: 22.2
click at [709, 365] on div "Add Column" at bounding box center [807, 422] width 1481 height 579
click at [705, 397] on div "Add Column" at bounding box center [807, 422] width 1481 height 579
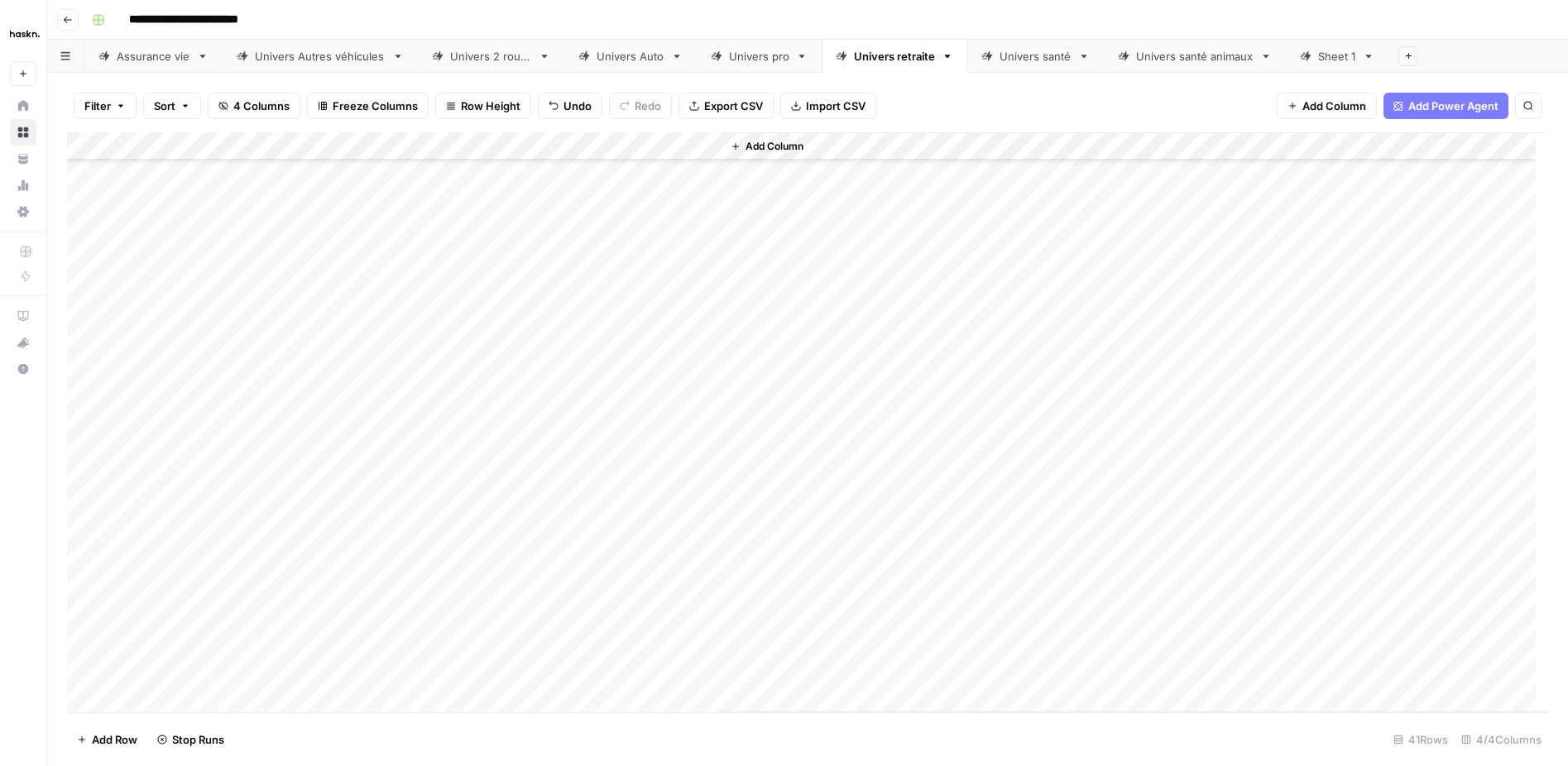
click at [711, 428] on div "Add Column" at bounding box center [807, 422] width 1481 height 579
click at [706, 447] on div "Add Column" at bounding box center [807, 422] width 1481 height 579
click at [701, 391] on div "Add Column" at bounding box center [807, 422] width 1481 height 579
click at [702, 478] on div "Add Column" at bounding box center [807, 422] width 1481 height 579
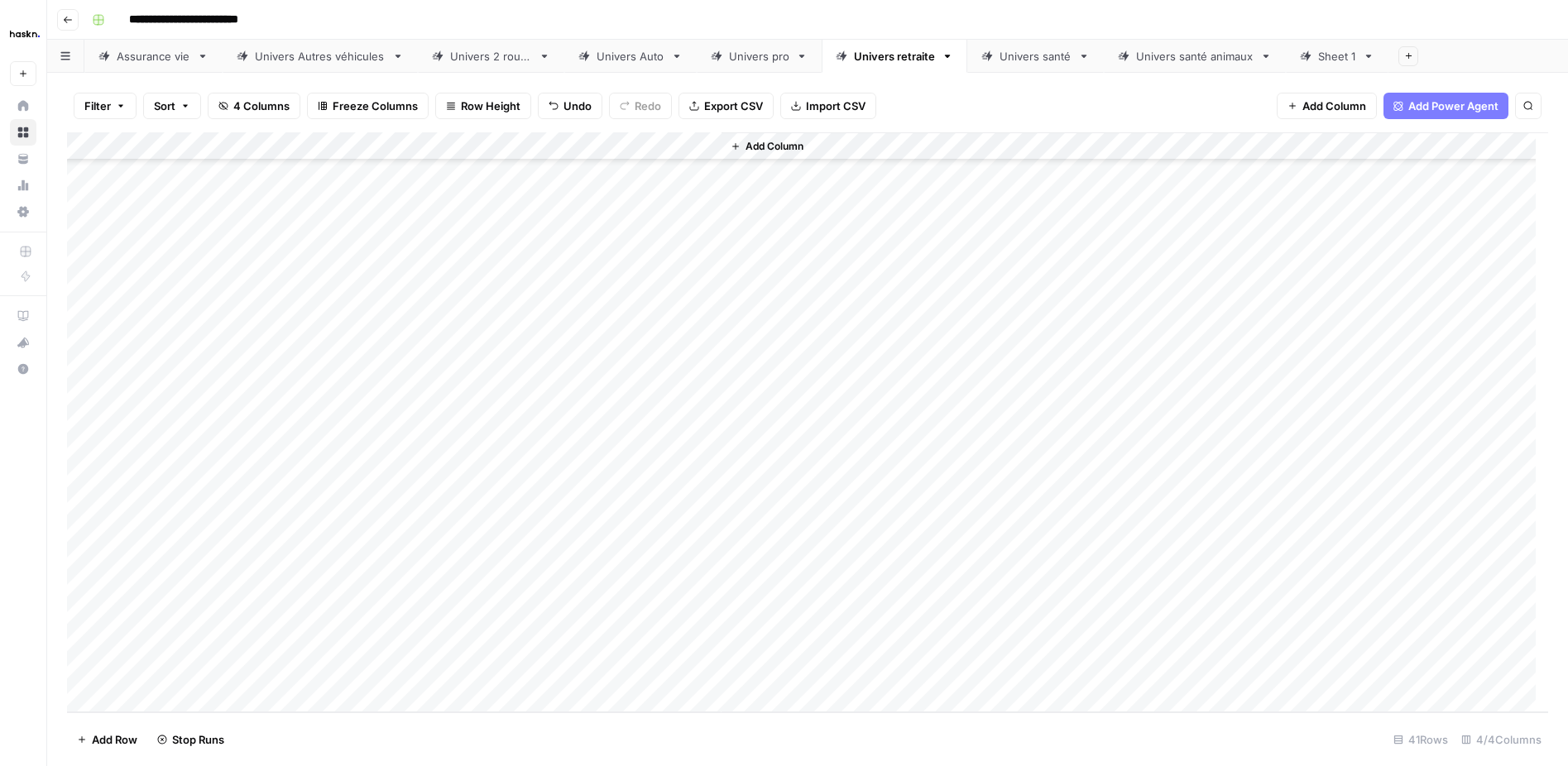
click at [702, 224] on div "Add Column" at bounding box center [807, 422] width 1481 height 579
click at [701, 256] on div "Add Column" at bounding box center [807, 422] width 1481 height 579
drag, startPoint x: 705, startPoint y: 278, endPoint x: 706, endPoint y: 291, distance: 13.0
click at [705, 278] on div "Add Column" at bounding box center [807, 422] width 1481 height 579
click at [708, 308] on div "Add Column" at bounding box center [807, 422] width 1481 height 579
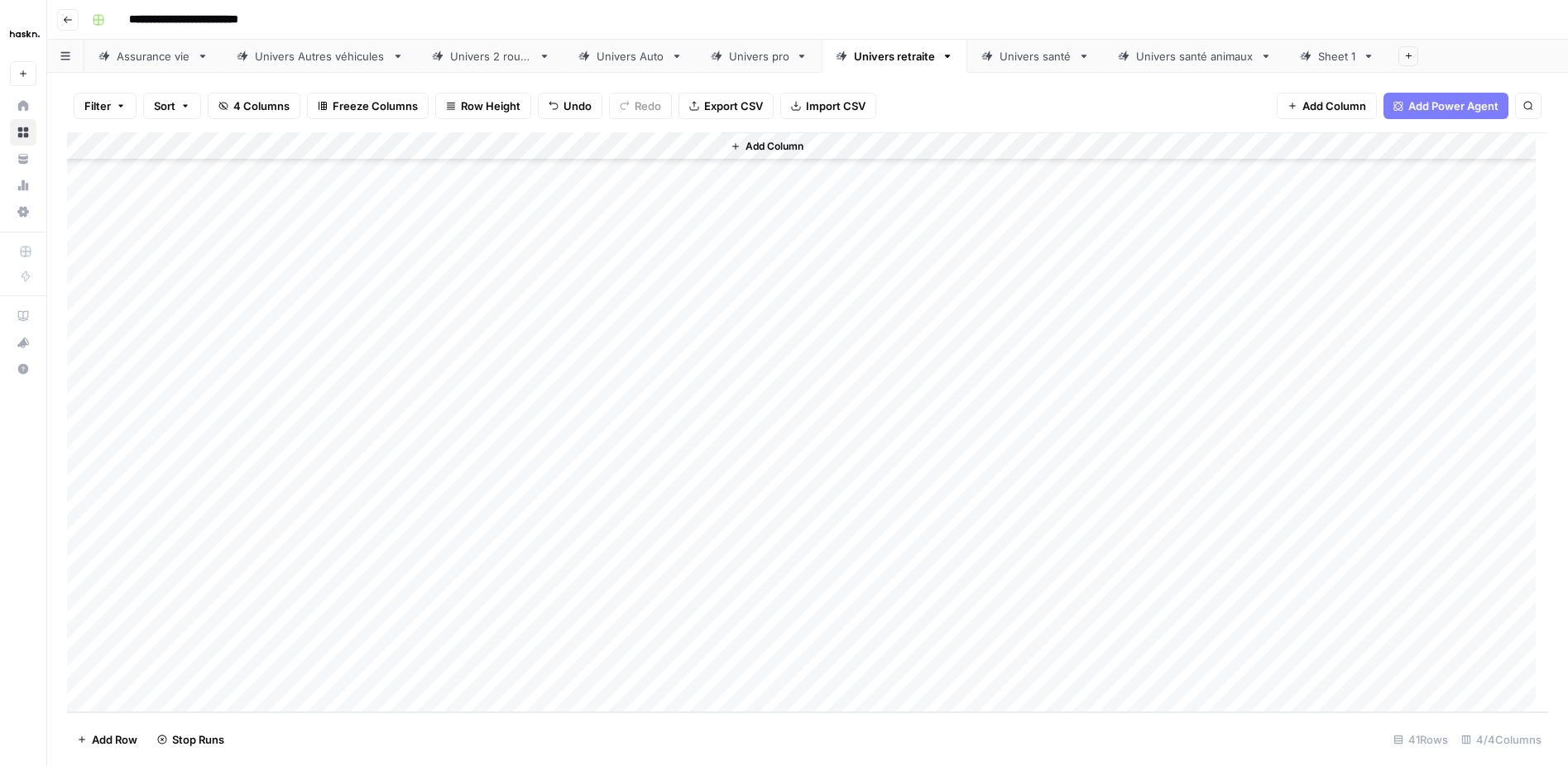
click at [715, 337] on div "Add Column" at bounding box center [807, 422] width 1481 height 579
click at [704, 331] on div "Add Column" at bounding box center [807, 422] width 1481 height 579
click at [706, 354] on div "Add Column" at bounding box center [807, 422] width 1481 height 579
click at [706, 388] on div "Add Column" at bounding box center [807, 422] width 1481 height 579
click at [707, 408] on div "Add Column" at bounding box center [807, 422] width 1481 height 579
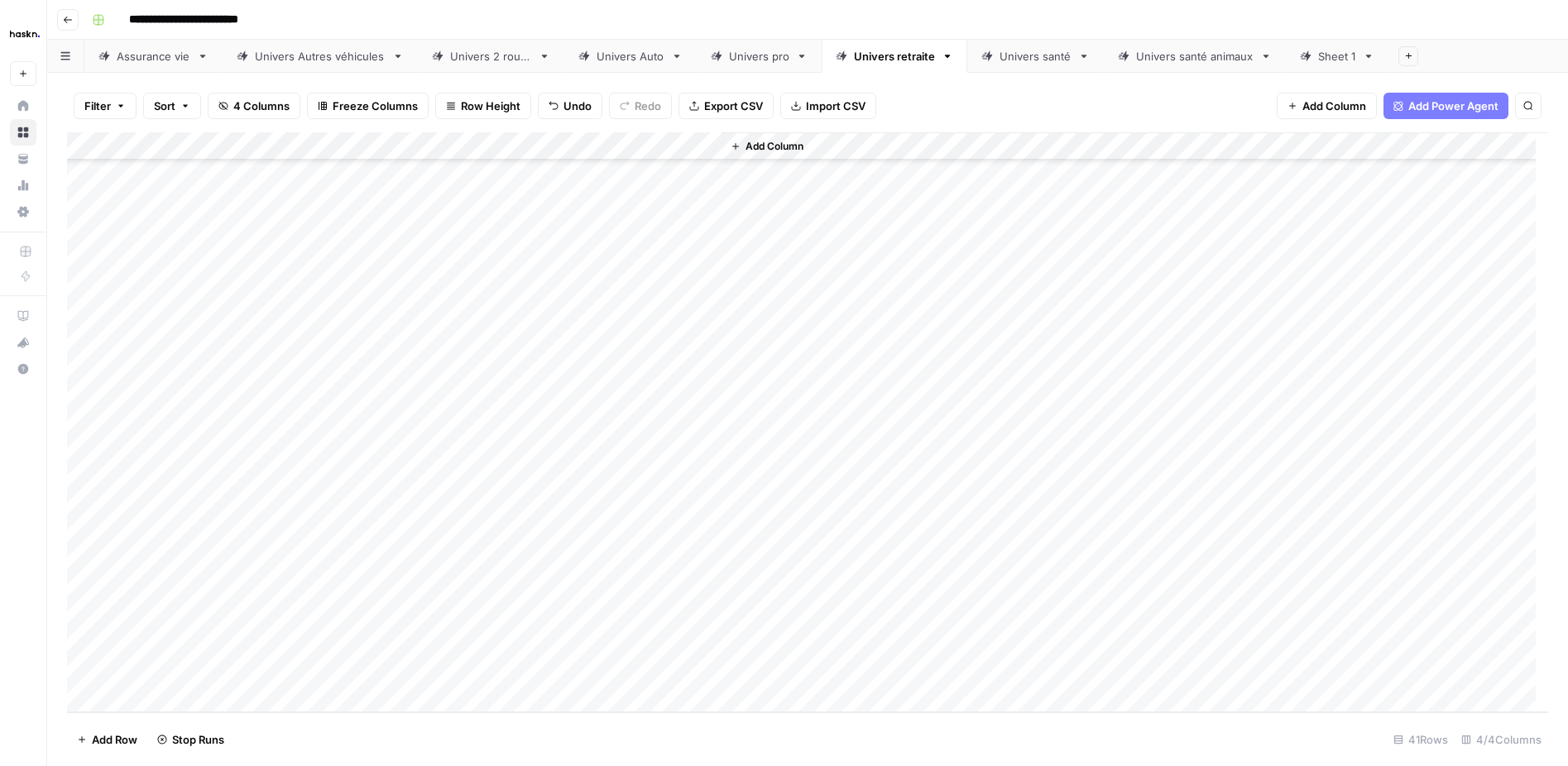
click at [704, 441] on div "Add Column" at bounding box center [807, 422] width 1481 height 579
click at [708, 476] on div "Add Column" at bounding box center [807, 422] width 1481 height 579
click at [706, 505] on div "Add Column" at bounding box center [807, 422] width 1481 height 579
click at [707, 526] on div "Add Column" at bounding box center [807, 422] width 1481 height 579
click at [703, 559] on div "Add Column" at bounding box center [807, 422] width 1481 height 579
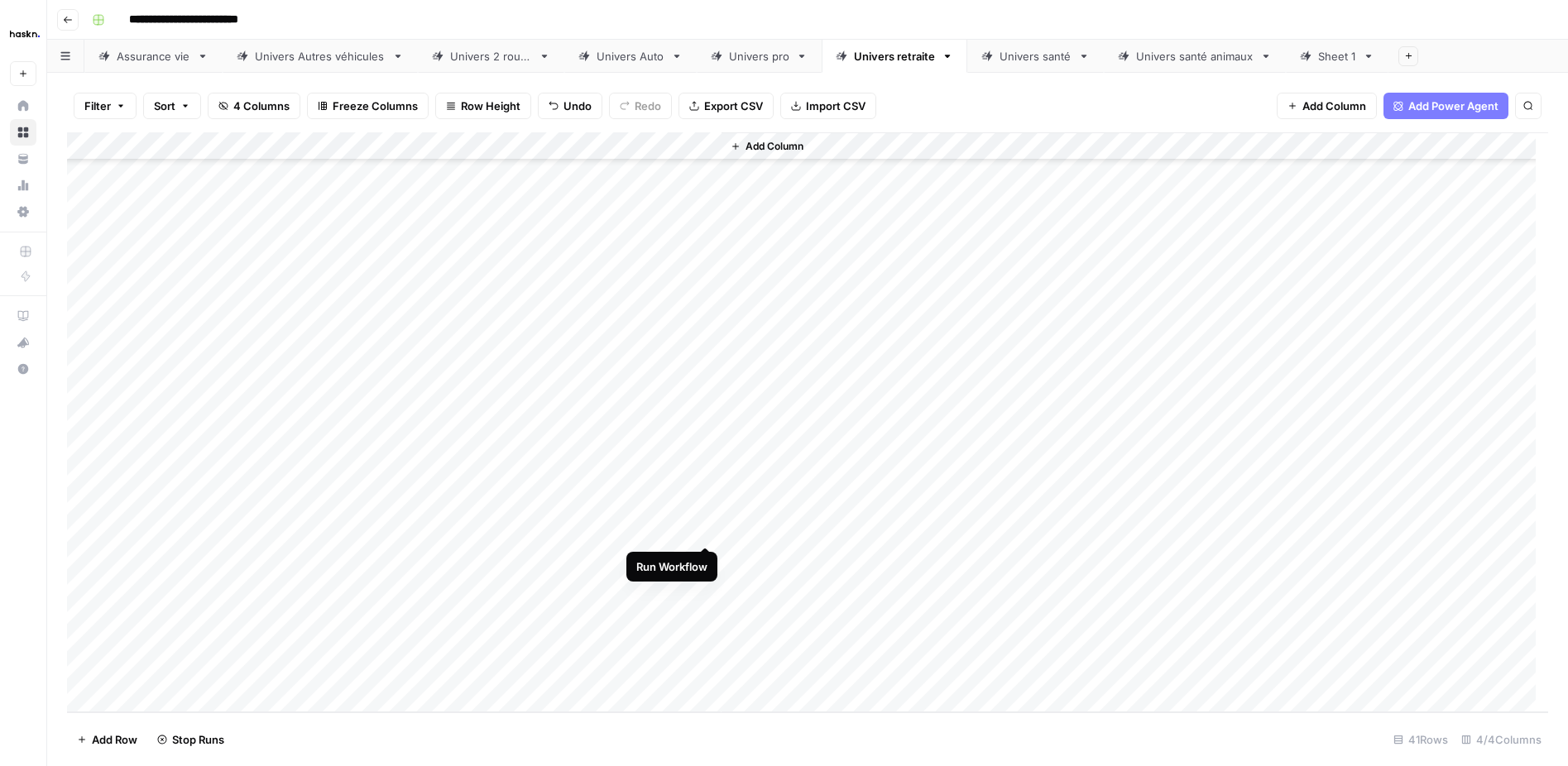
click at [704, 528] on div "Add Column" at bounding box center [807, 422] width 1481 height 579
click at [702, 584] on div "Add Column" at bounding box center [807, 422] width 1481 height 579
click at [709, 621] on div "Add Column" at bounding box center [807, 422] width 1481 height 579
click at [708, 644] on div "Add Column" at bounding box center [807, 422] width 1481 height 579
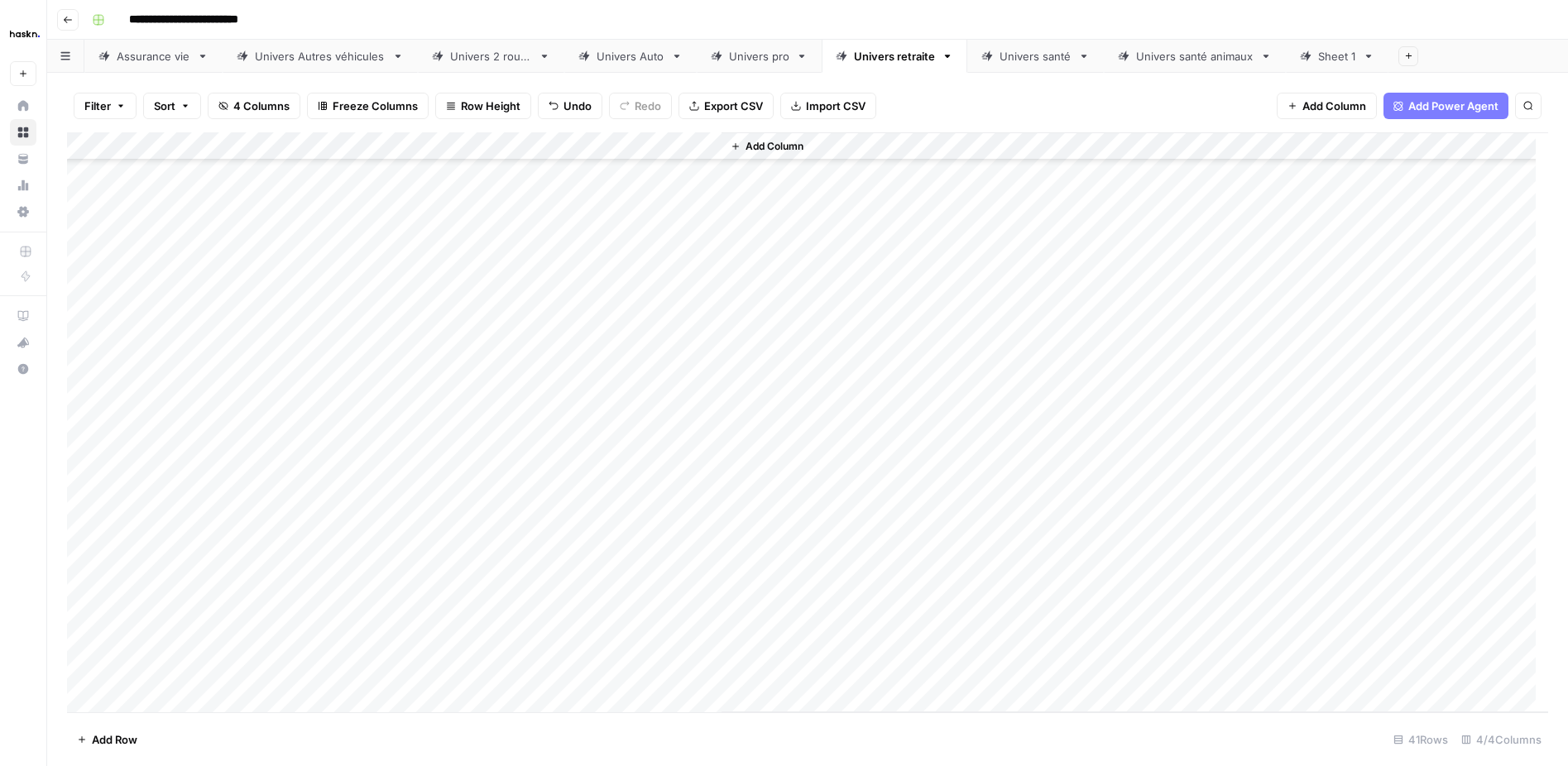
click at [640, 673] on div "Add Column" at bounding box center [807, 422] width 1481 height 579
